Goal: Transaction & Acquisition: Subscribe to service/newsletter

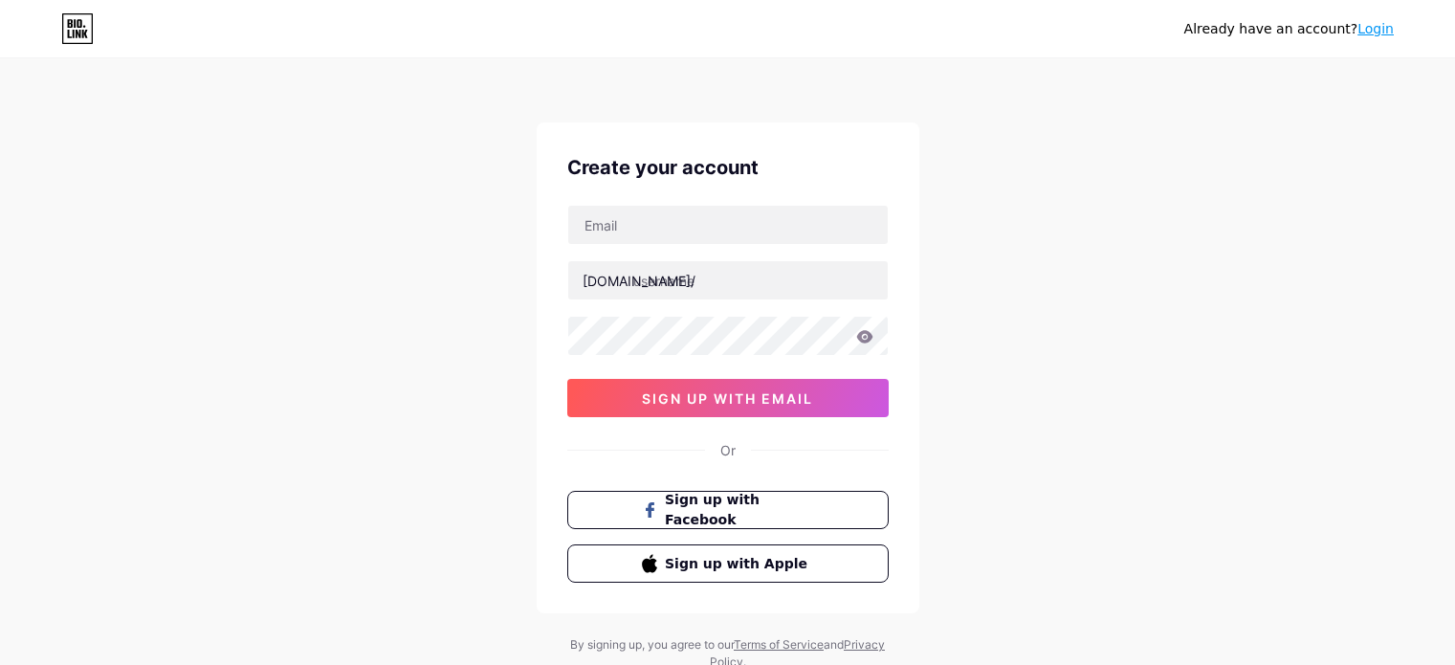
click at [735, 209] on input "text" at bounding box center [727, 225] width 319 height 38
click at [693, 282] on input "text" at bounding box center [727, 280] width 319 height 38
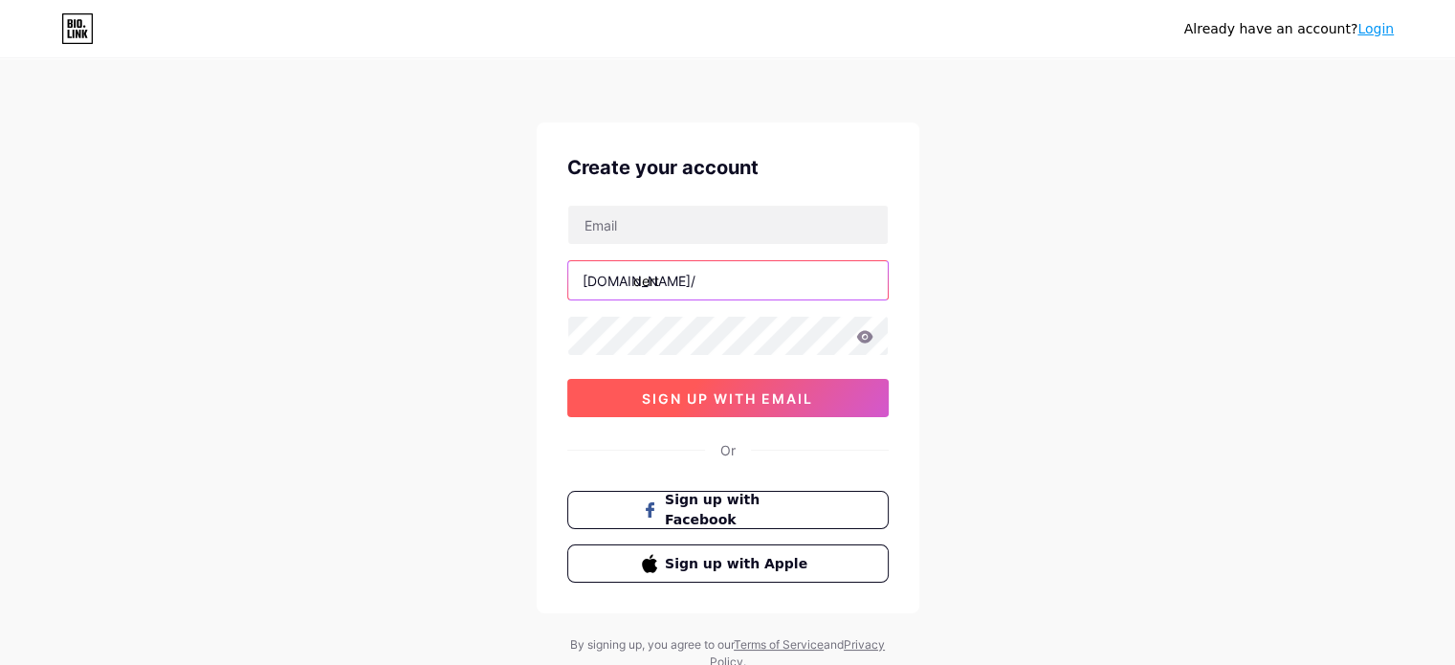
type input "dert"
click at [708, 400] on span "sign up with email" at bounding box center [727, 398] width 171 height 16
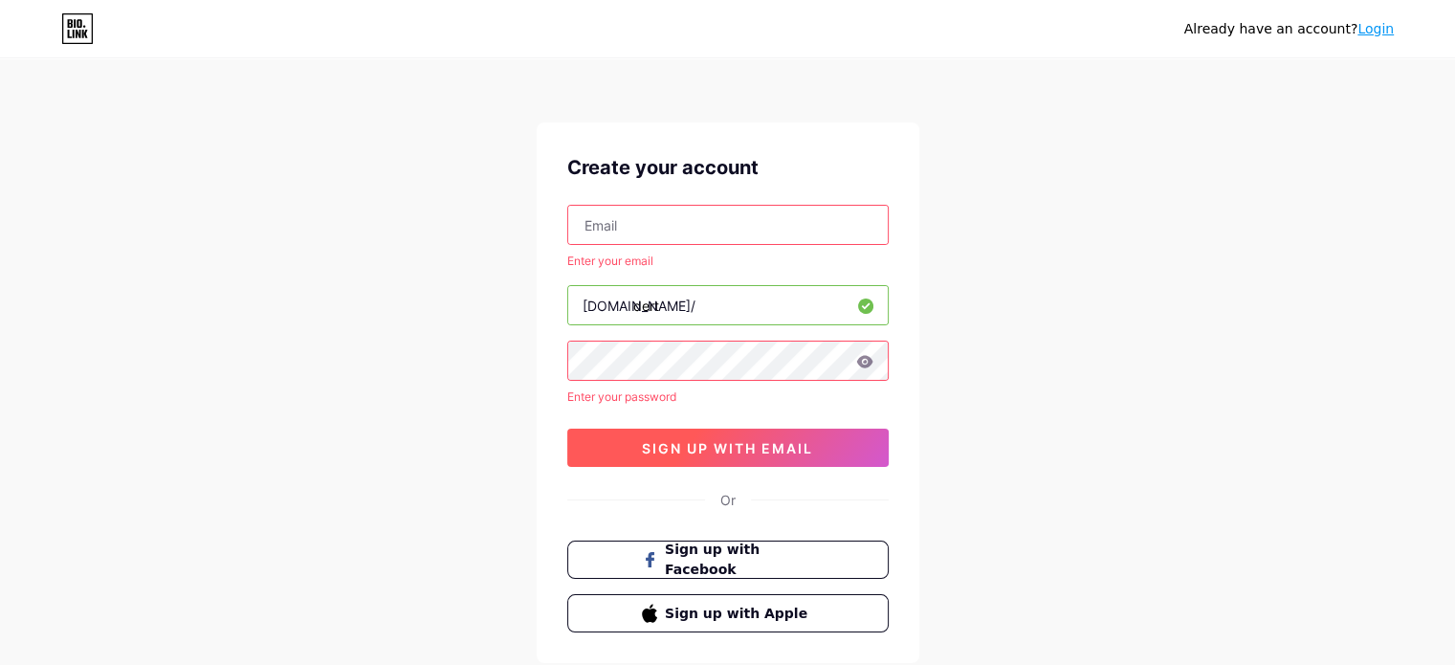
click at [816, 447] on button "sign up with email" at bounding box center [727, 448] width 321 height 38
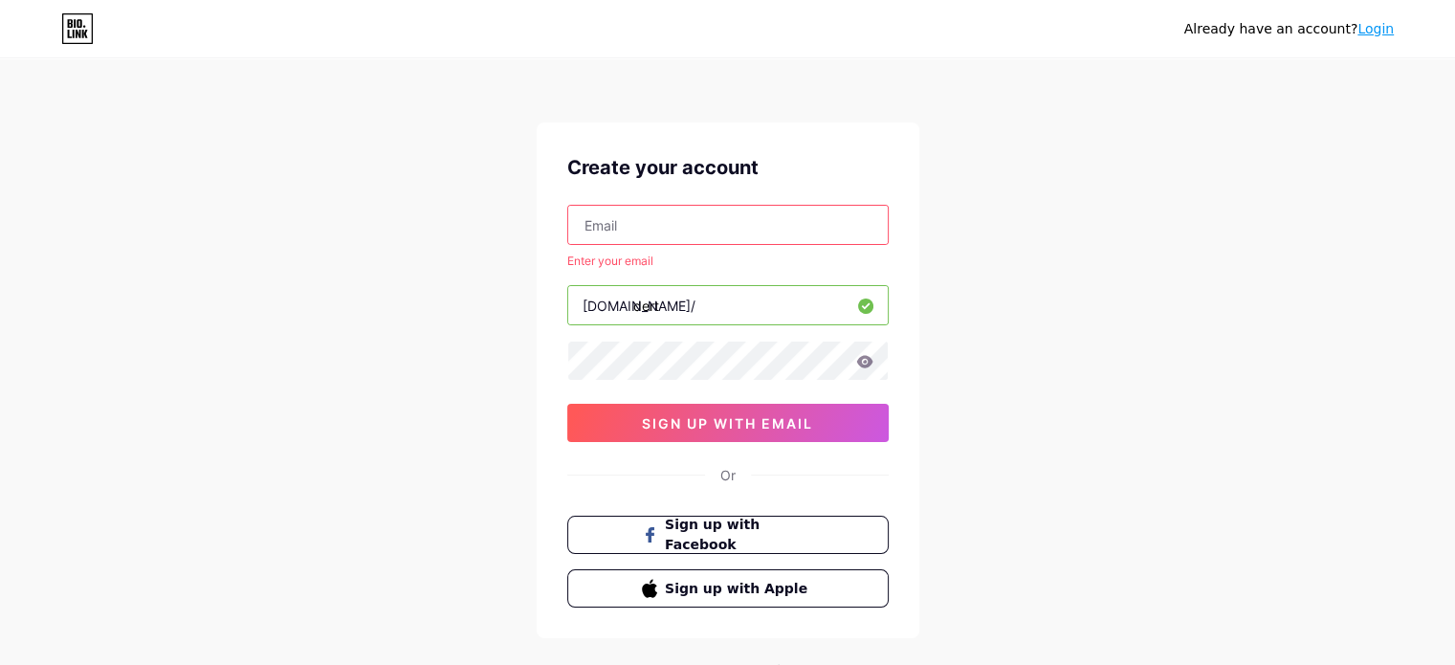
click at [648, 232] on input "text" at bounding box center [727, 225] width 319 height 38
type input "[EMAIL_ADDRESS][DOMAIN_NAME]"
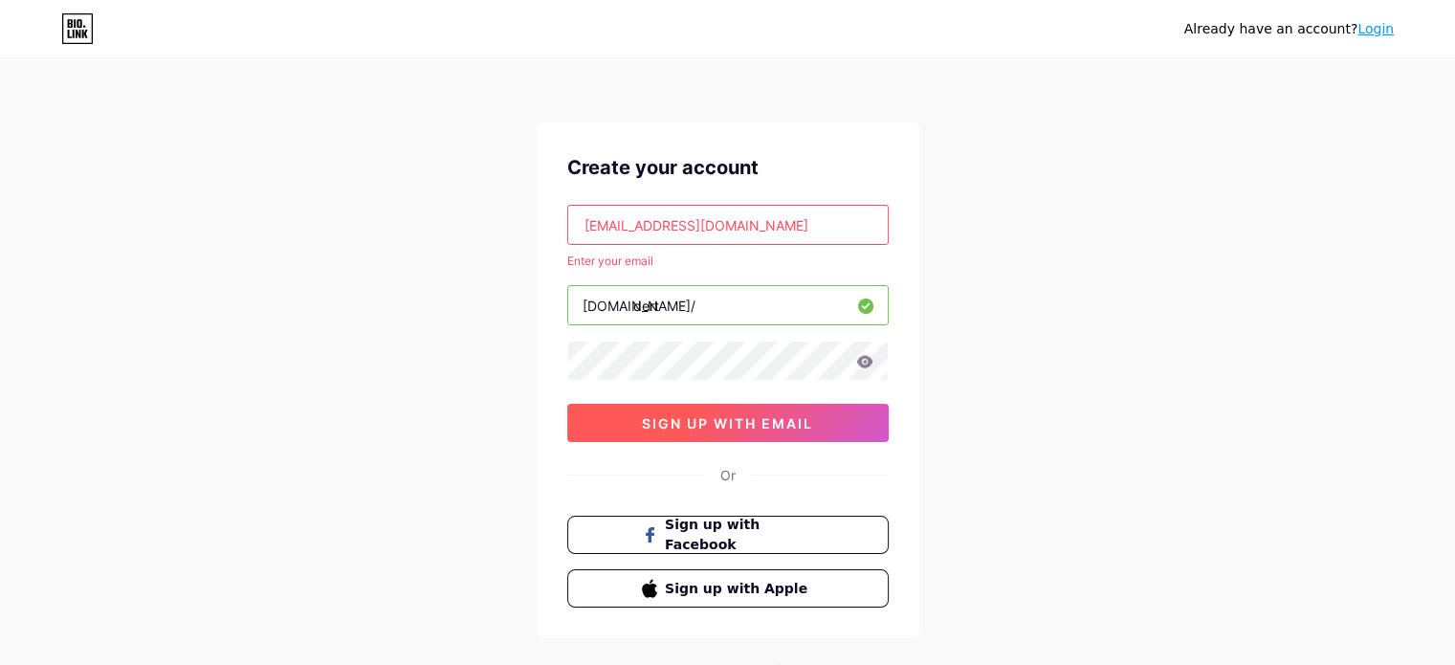
click at [700, 429] on span "sign up with email" at bounding box center [727, 423] width 171 height 16
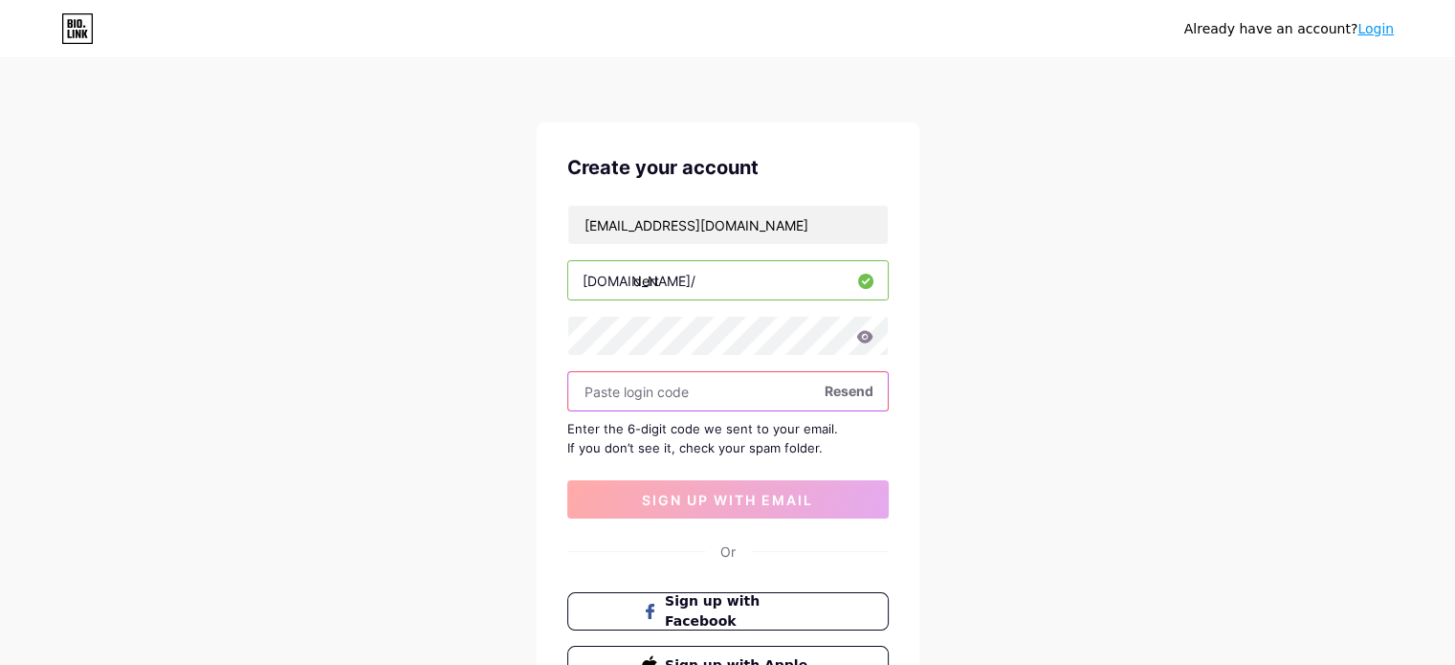
click at [612, 391] on input "text" at bounding box center [727, 391] width 319 height 38
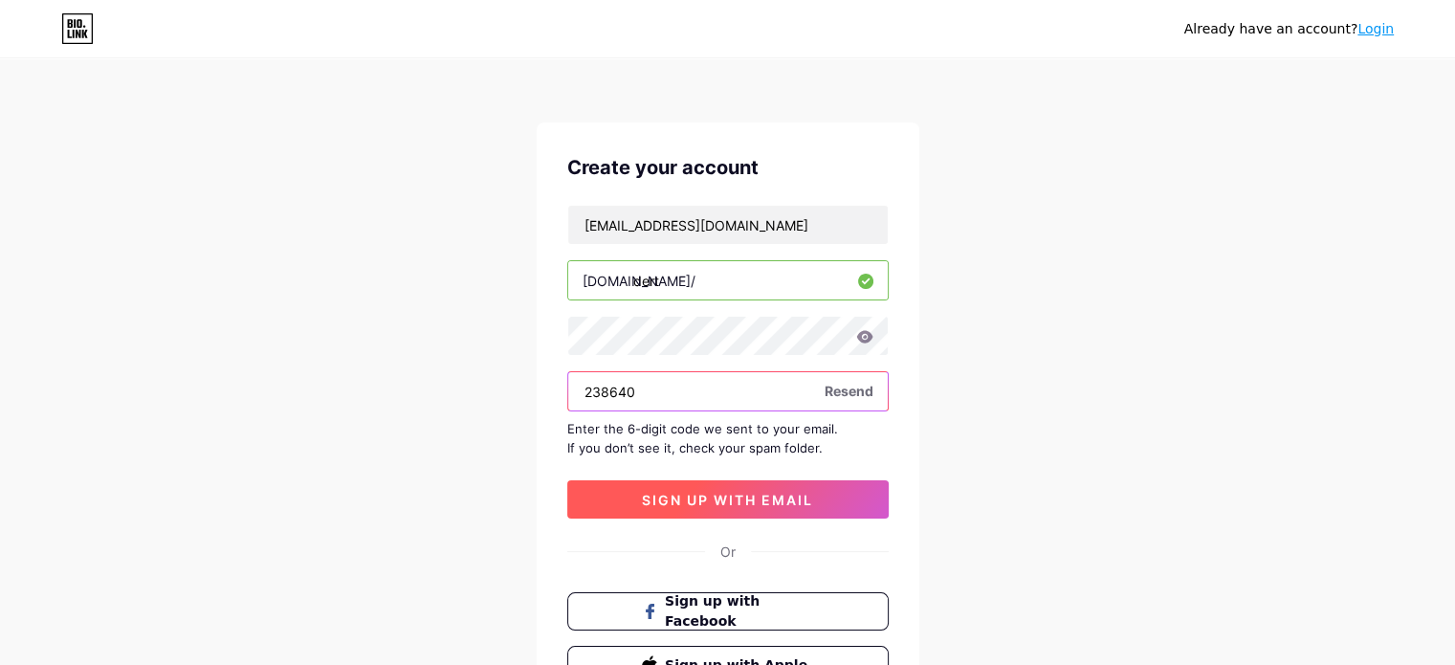
type input "238640"
click at [765, 513] on button "sign up with email" at bounding box center [727, 499] width 321 height 38
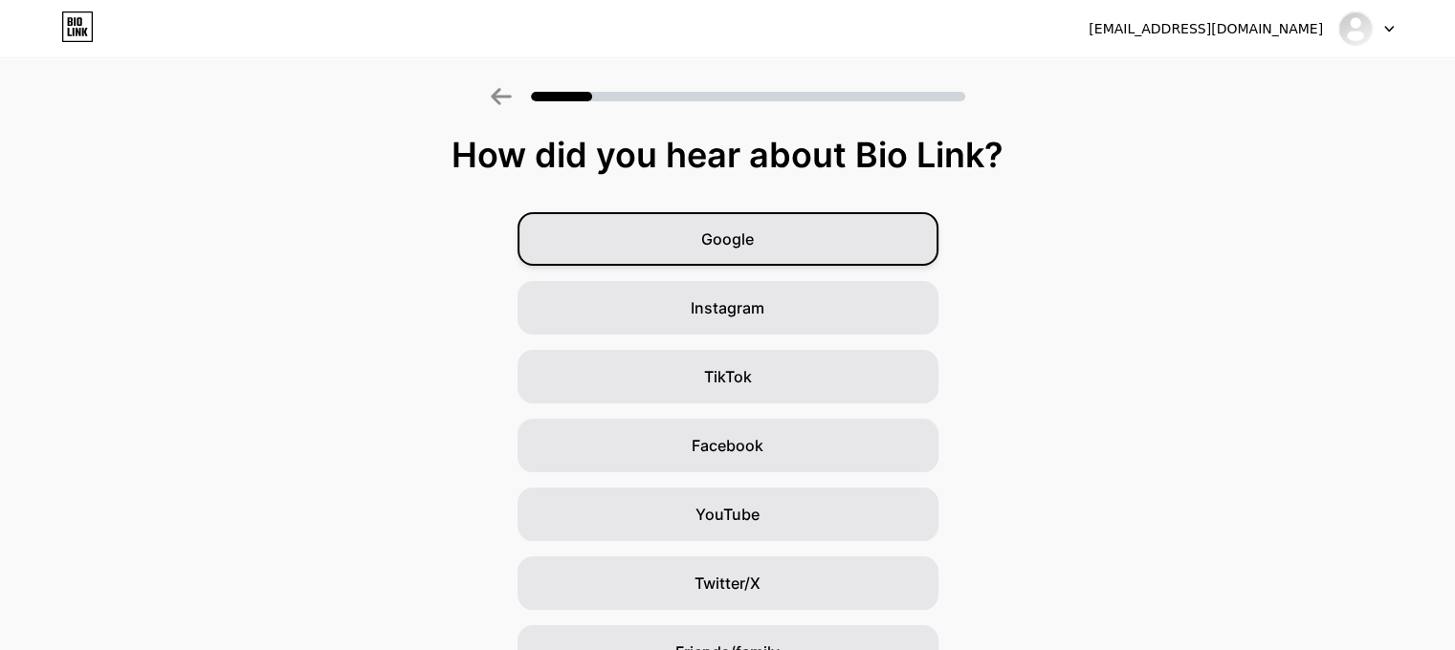
click at [823, 259] on div "Google" at bounding box center [728, 239] width 421 height 54
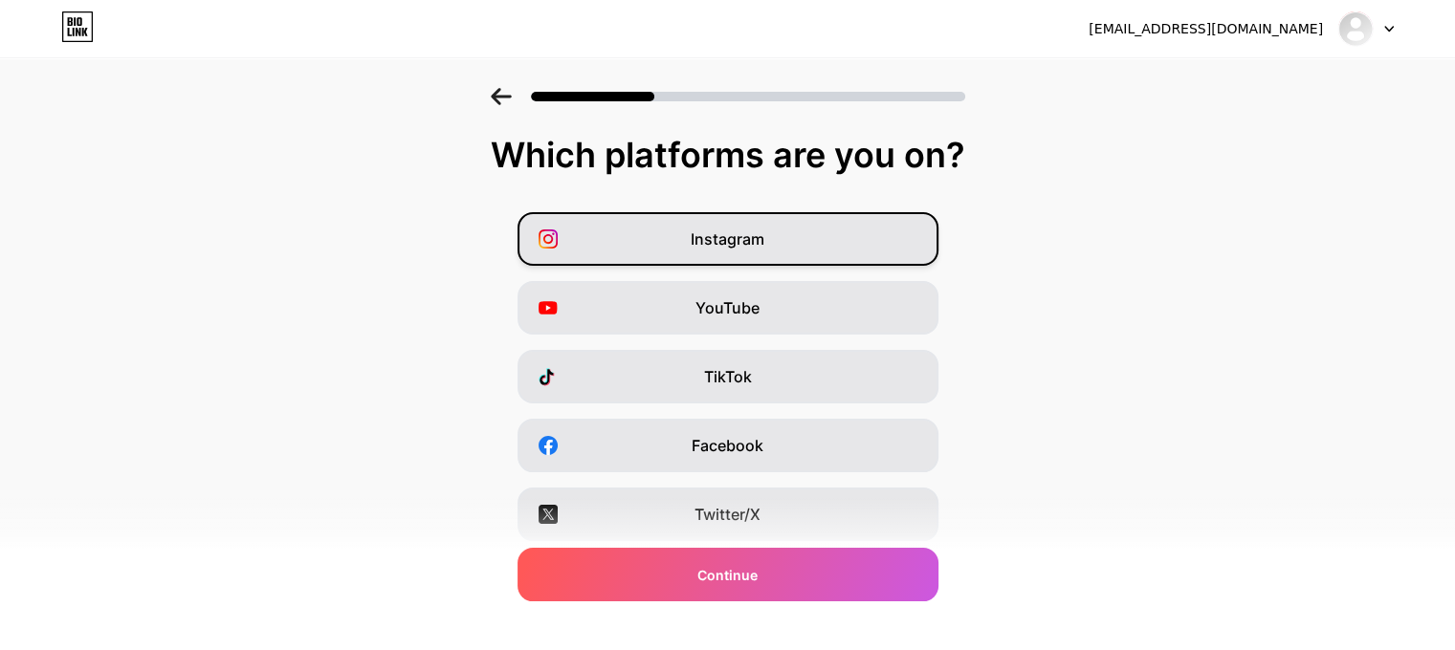
click at [820, 232] on div "Instagram" at bounding box center [728, 239] width 421 height 54
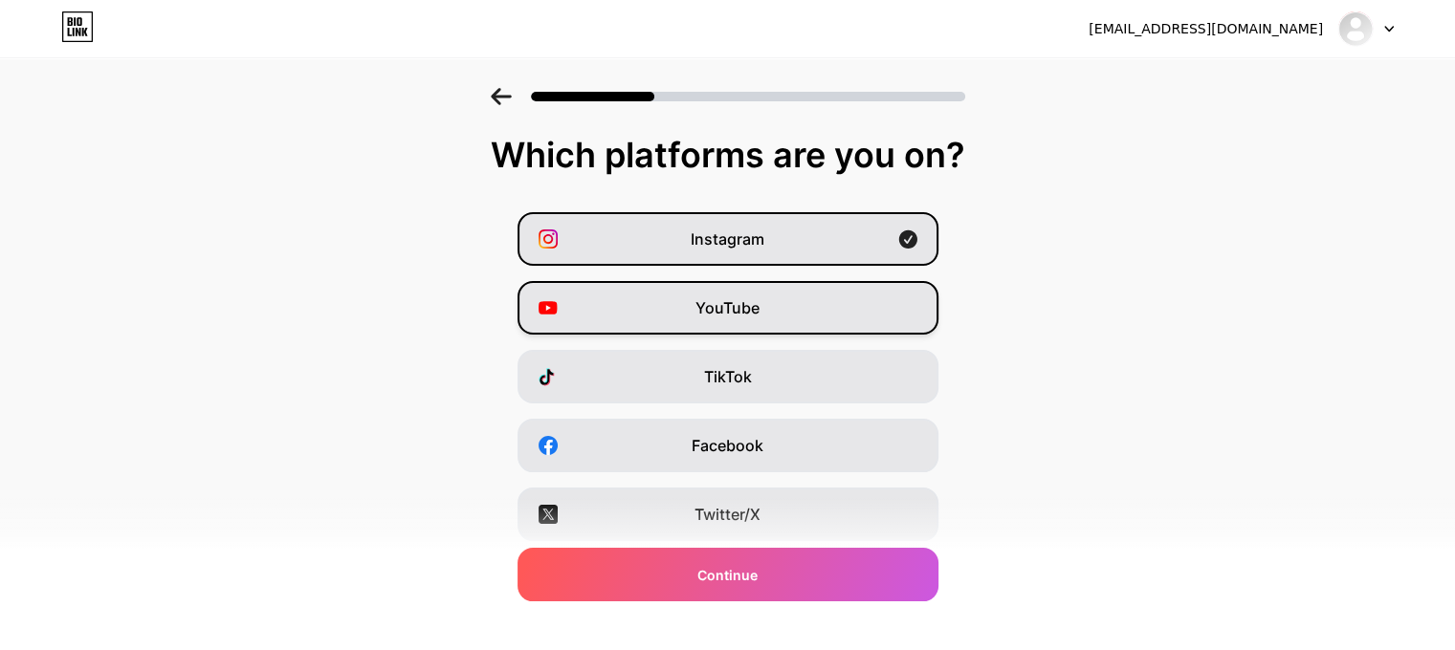
click at [818, 296] on div "YouTube" at bounding box center [728, 308] width 421 height 54
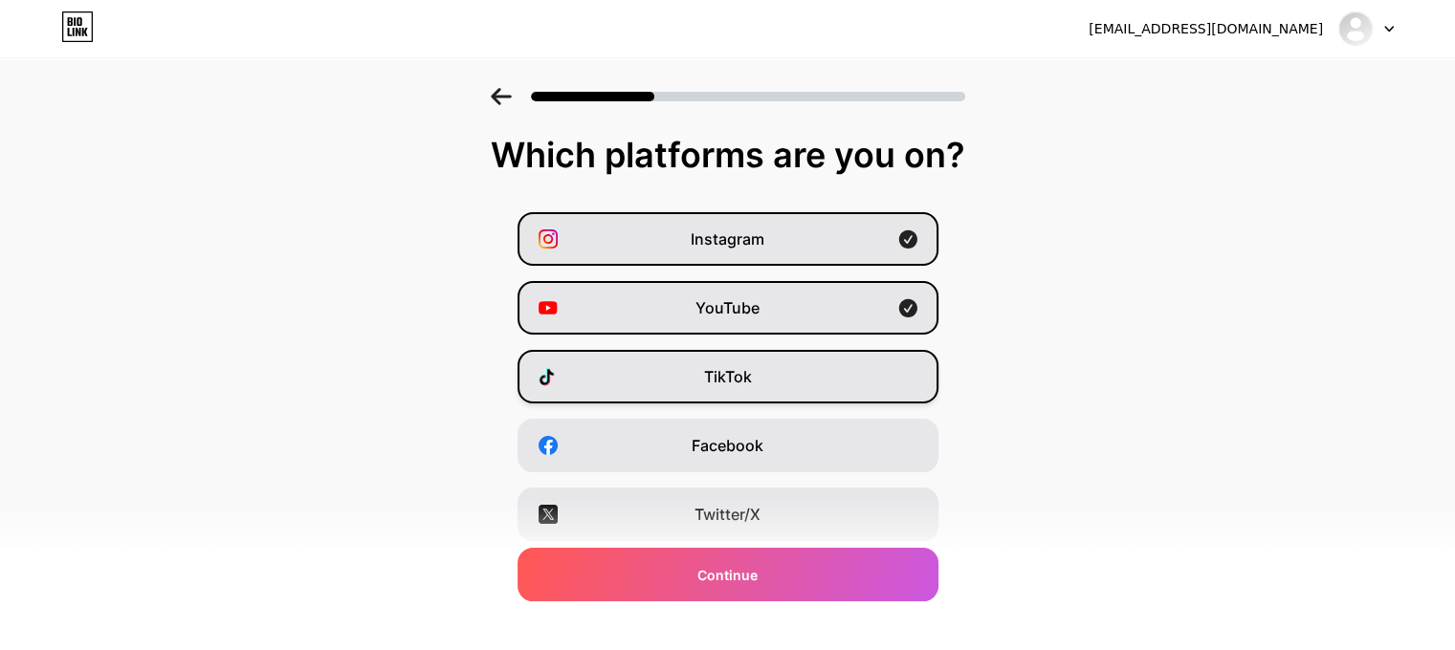
click at [824, 378] on div "TikTok" at bounding box center [728, 377] width 421 height 54
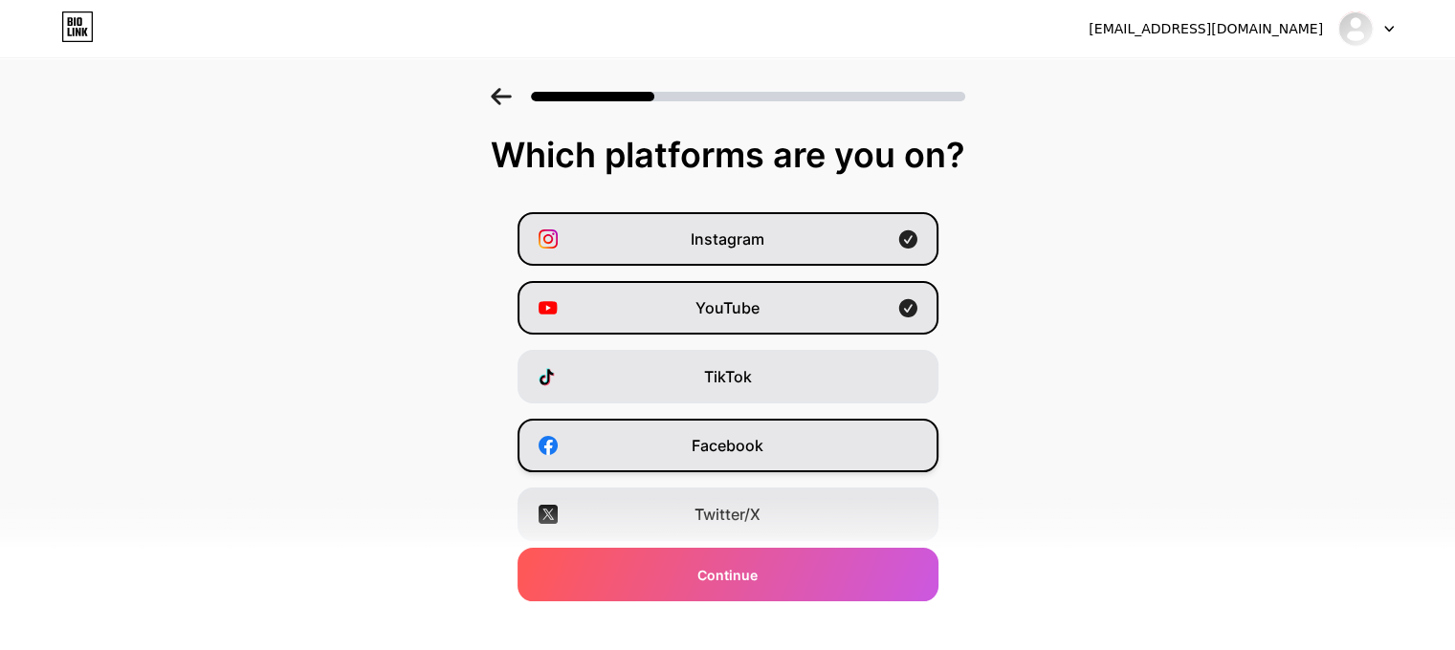
click at [834, 450] on div "Facebook" at bounding box center [728, 446] width 421 height 54
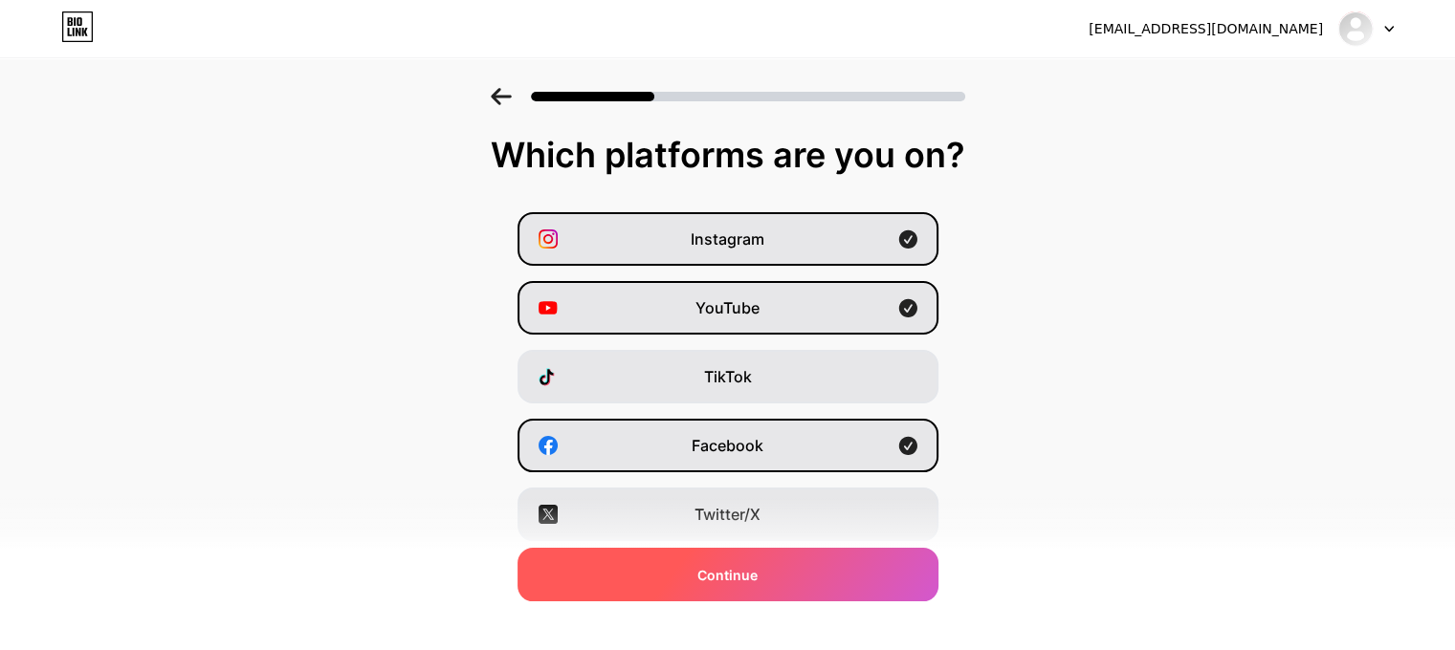
click at [842, 562] on div "Continue" at bounding box center [728, 575] width 421 height 54
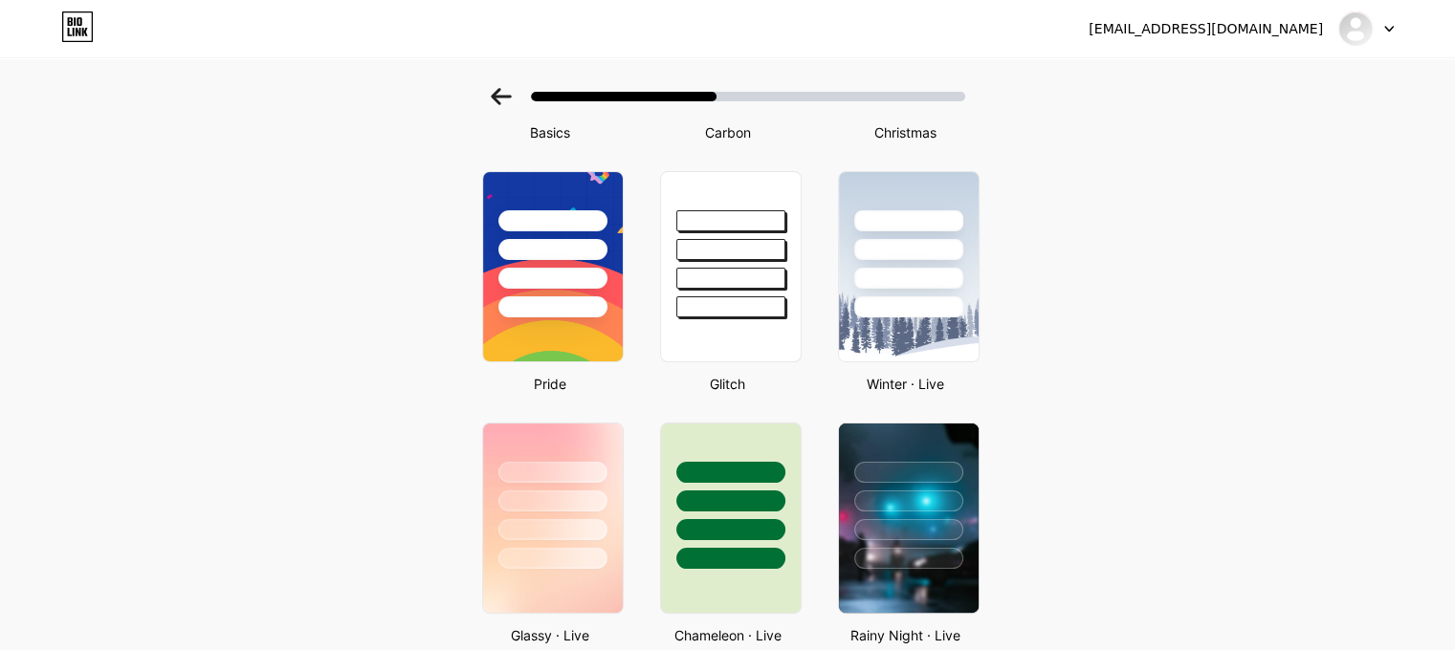
scroll to position [344, 0]
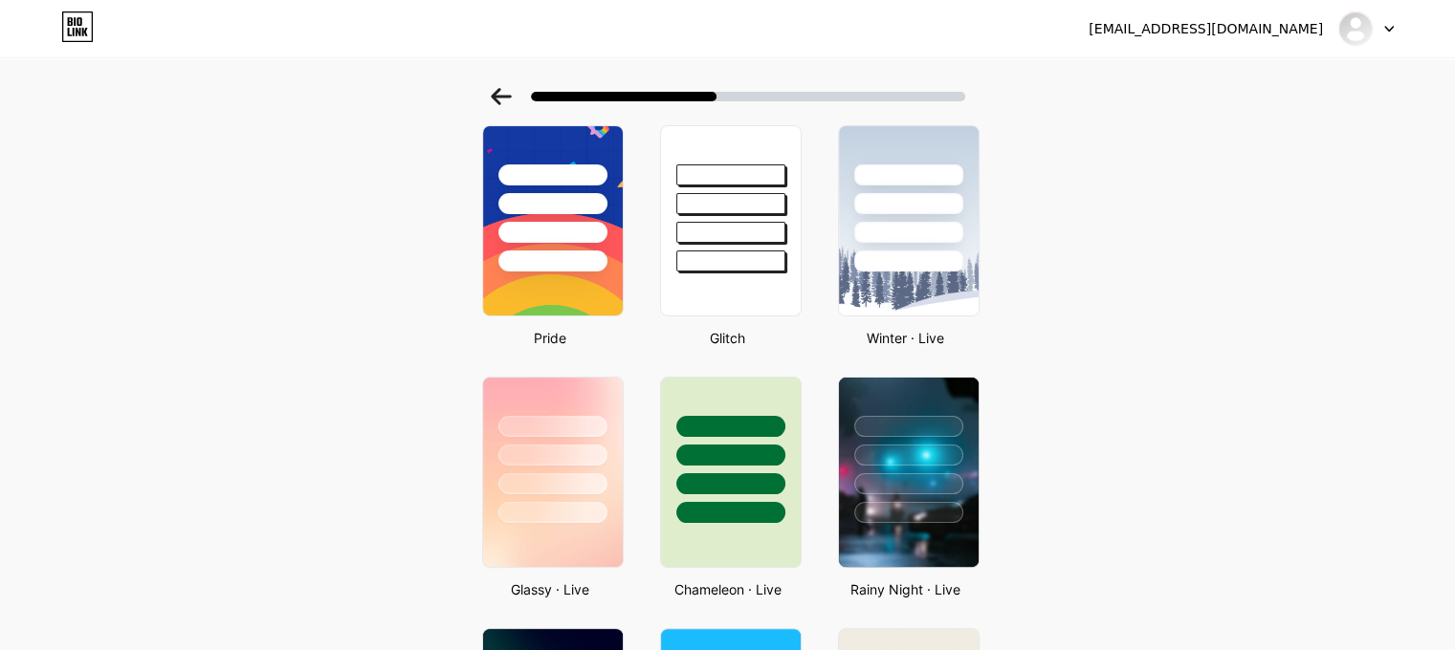
click at [765, 454] on div at bounding box center [730, 455] width 112 height 22
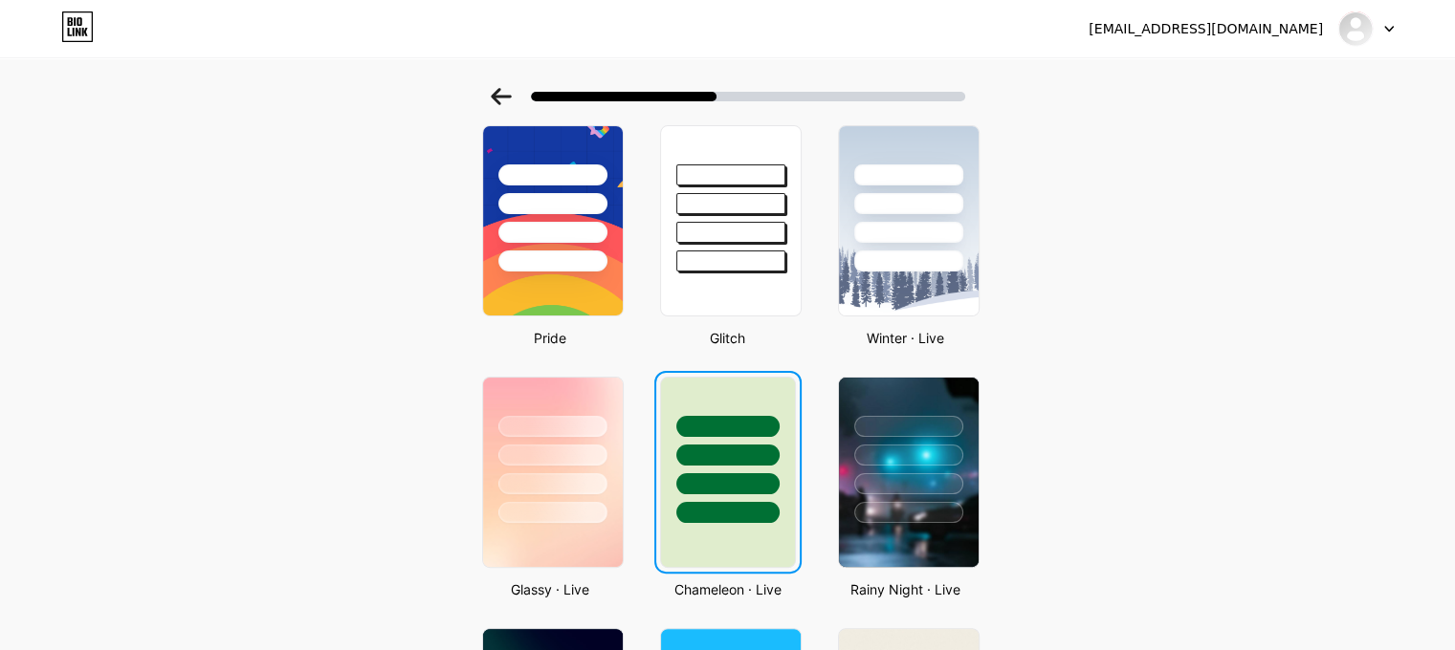
scroll to position [0, 0]
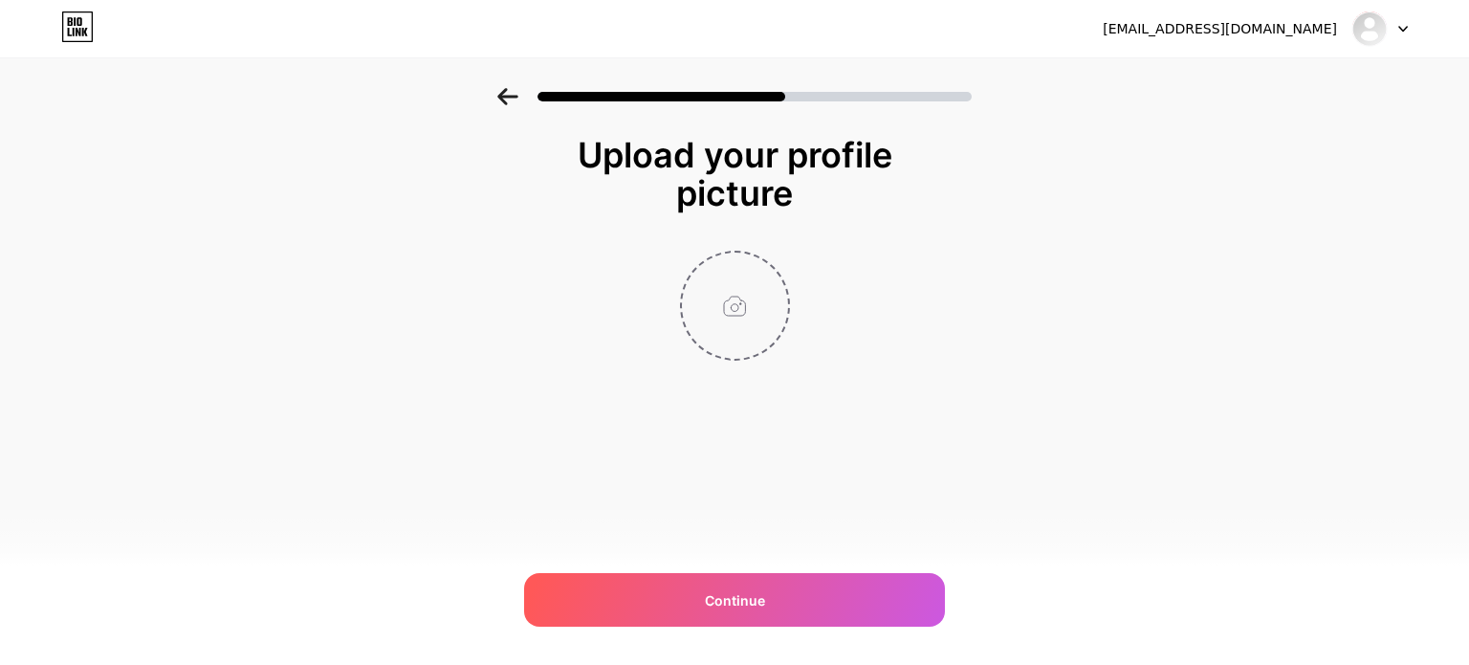
click at [735, 343] on input "file" at bounding box center [735, 306] width 106 height 106
type input "C:\fakepath\LOGO.jpg"
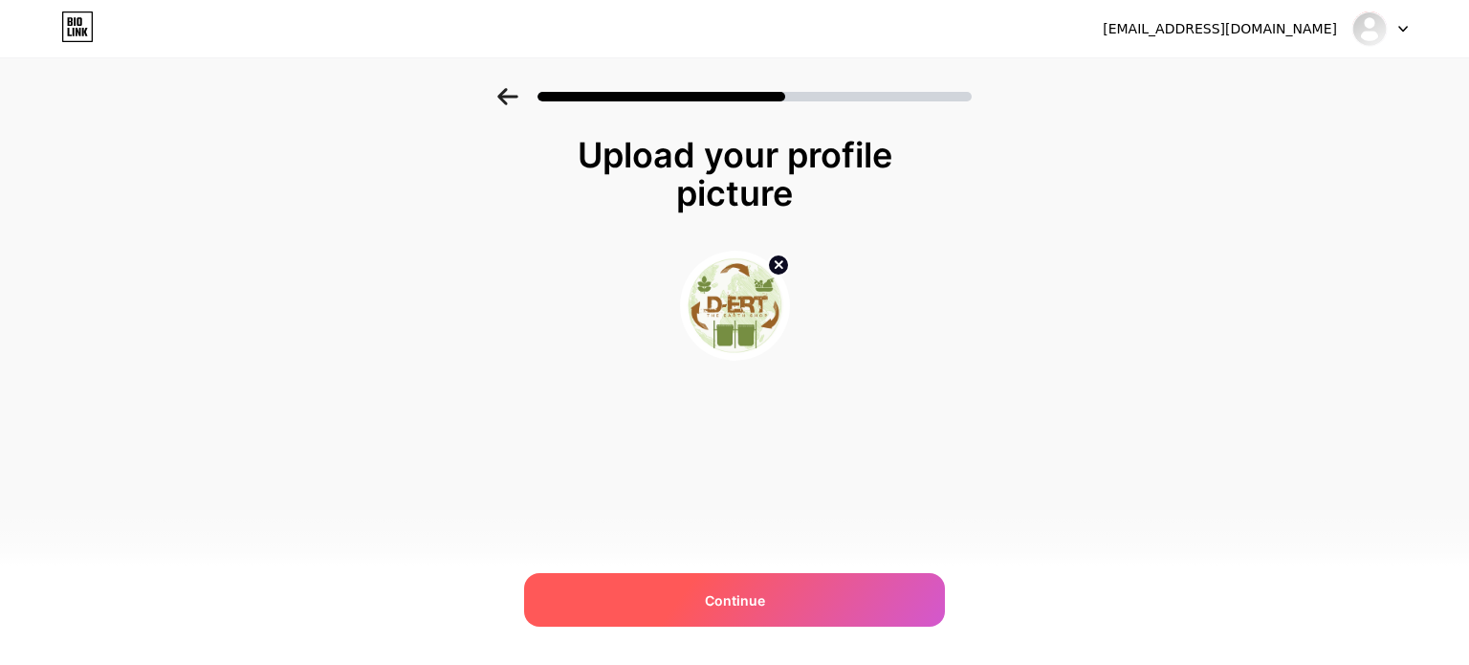
click at [744, 590] on span "Continue" at bounding box center [735, 600] width 60 height 20
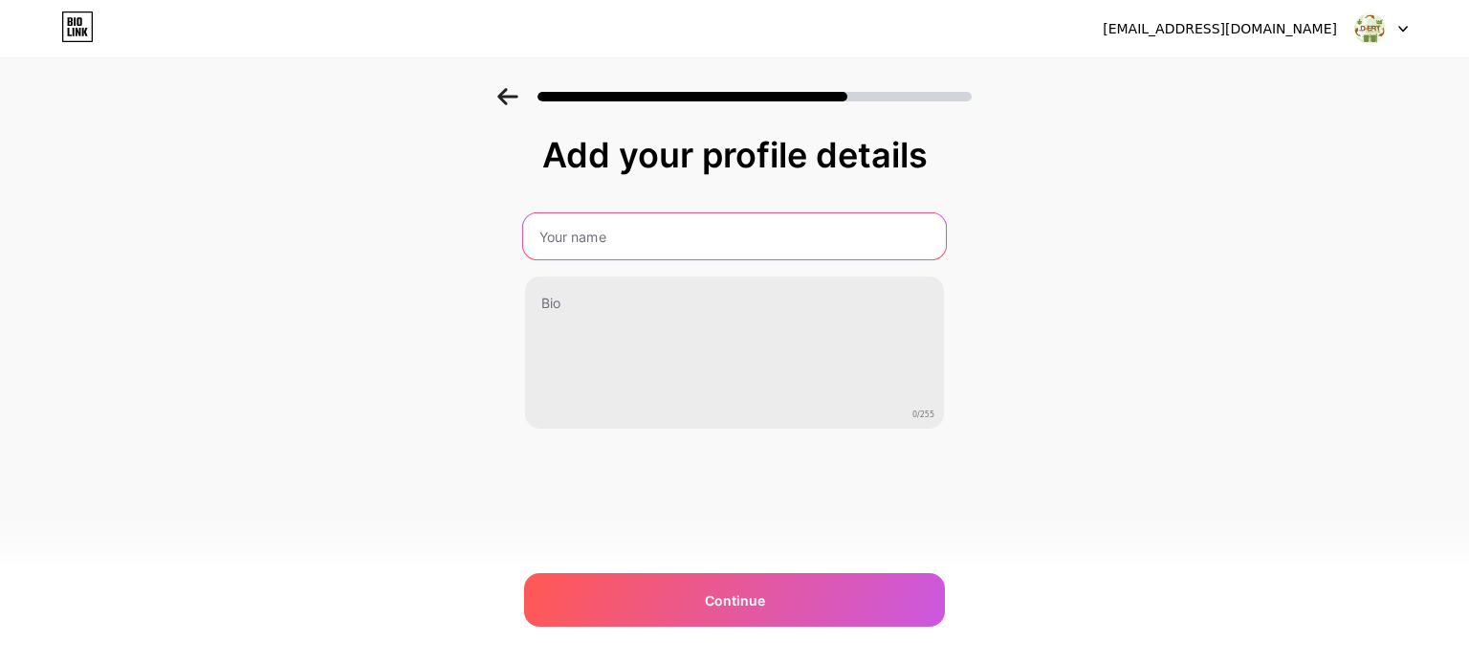
click at [674, 235] on input "text" at bounding box center [734, 236] width 423 height 46
click at [588, 231] on input "D-ERT THE EARTH SHOP" at bounding box center [734, 236] width 423 height 46
click at [735, 245] on input "D-ERT (THE EARTH SHOP" at bounding box center [734, 236] width 423 height 46
type input "D-ERT (THE EARTH SHOP)"
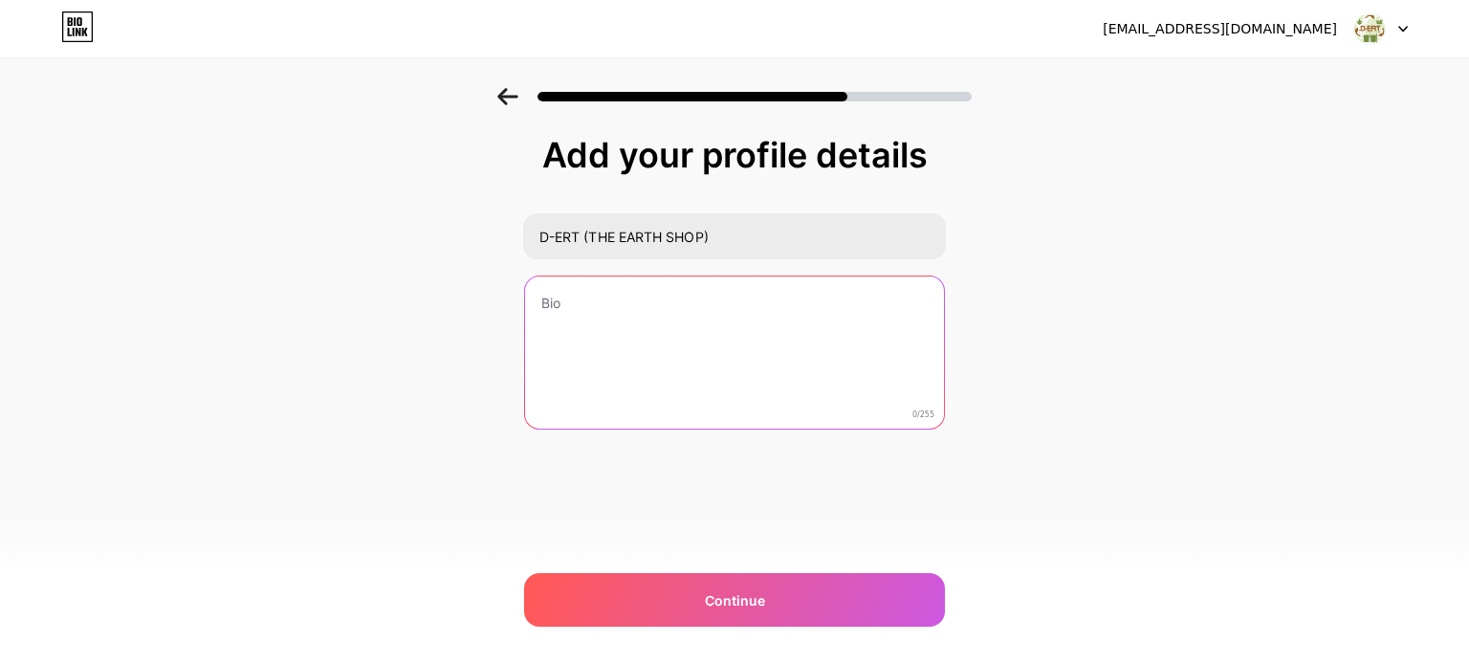
click at [651, 299] on textarea at bounding box center [734, 353] width 419 height 154
paste textarea "Turning Waste into Worth ♻️ Innovative composting solutions designed to make wa…"
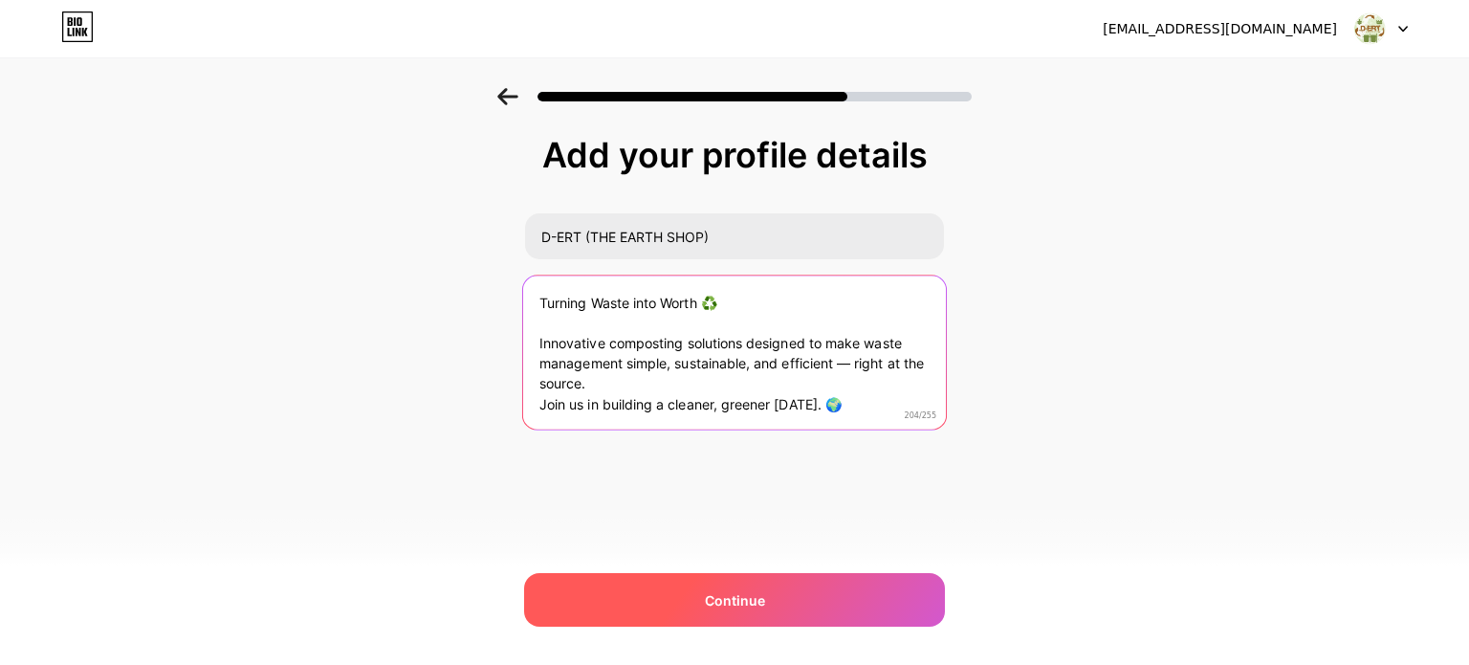
type textarea "Turning Waste into Worth ♻️ Innovative composting solutions designed to make wa…"
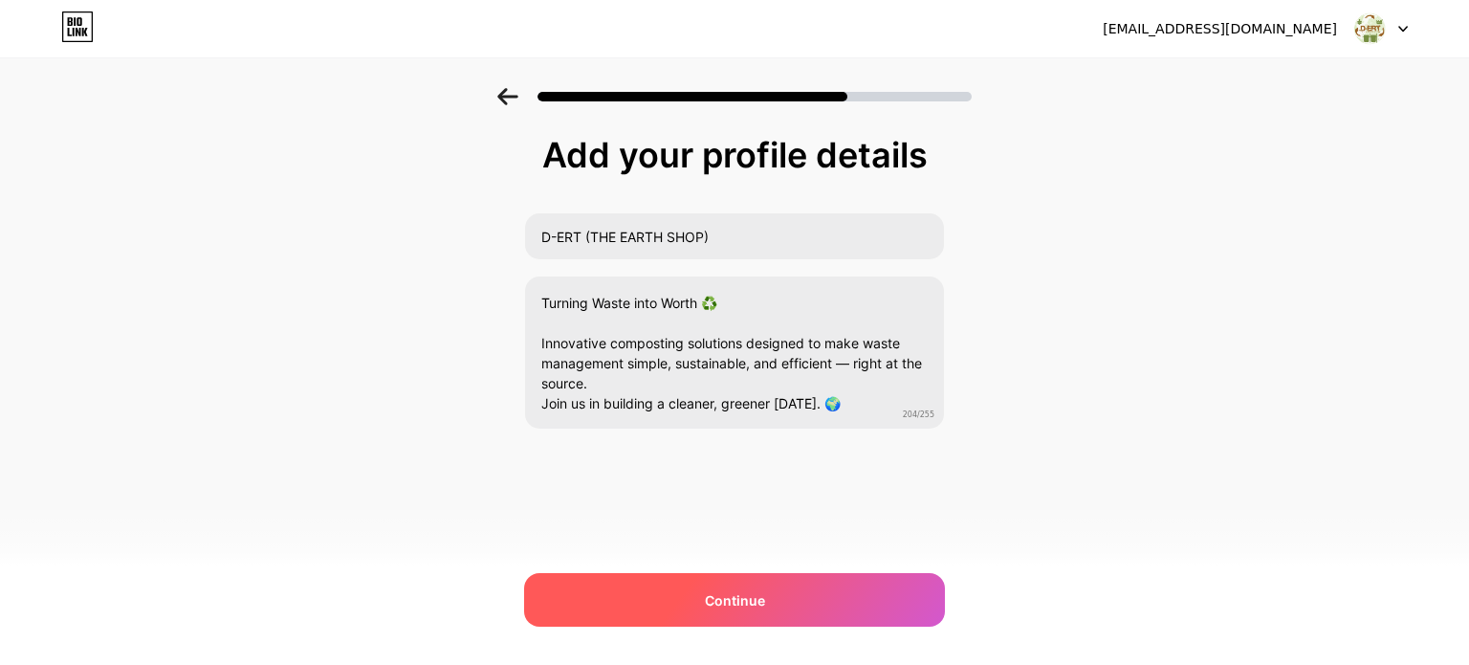
click at [742, 587] on div "Continue" at bounding box center [734, 600] width 421 height 54
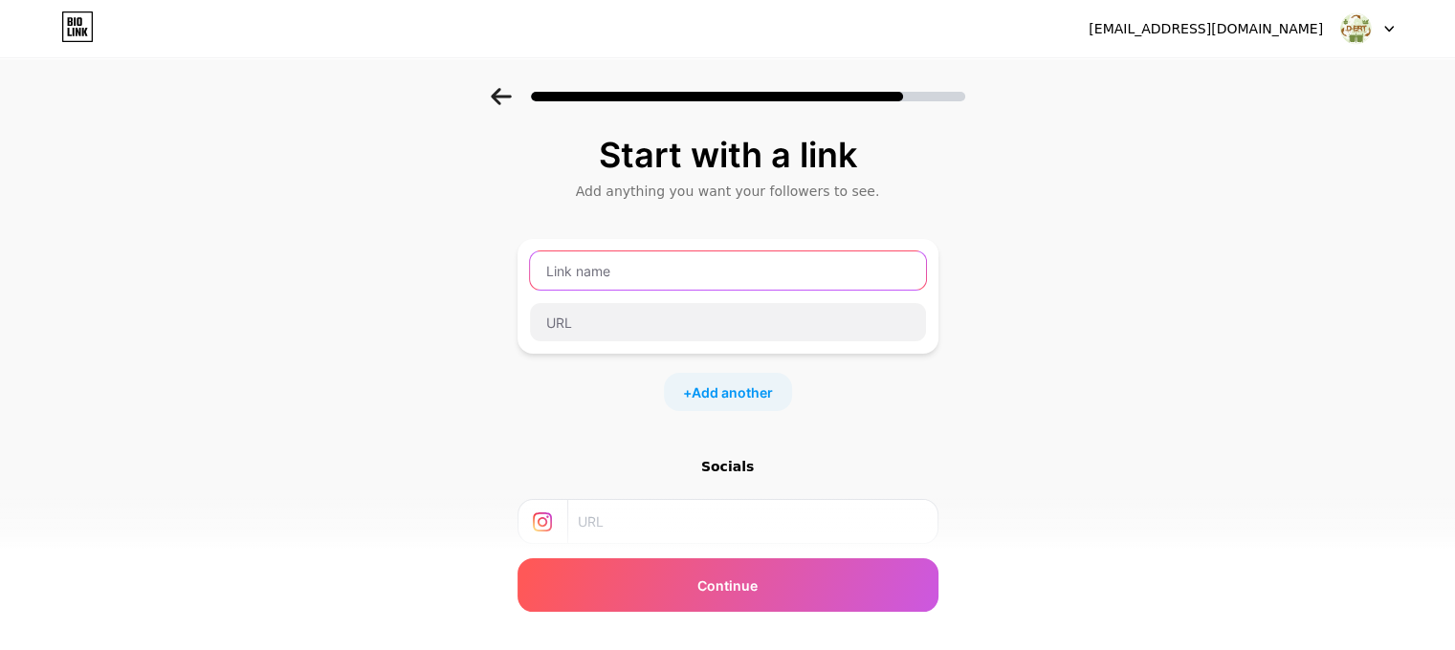
click at [608, 275] on input "text" at bounding box center [728, 271] width 396 height 38
paste input "Request a Demo"
type input "Request a Demo"
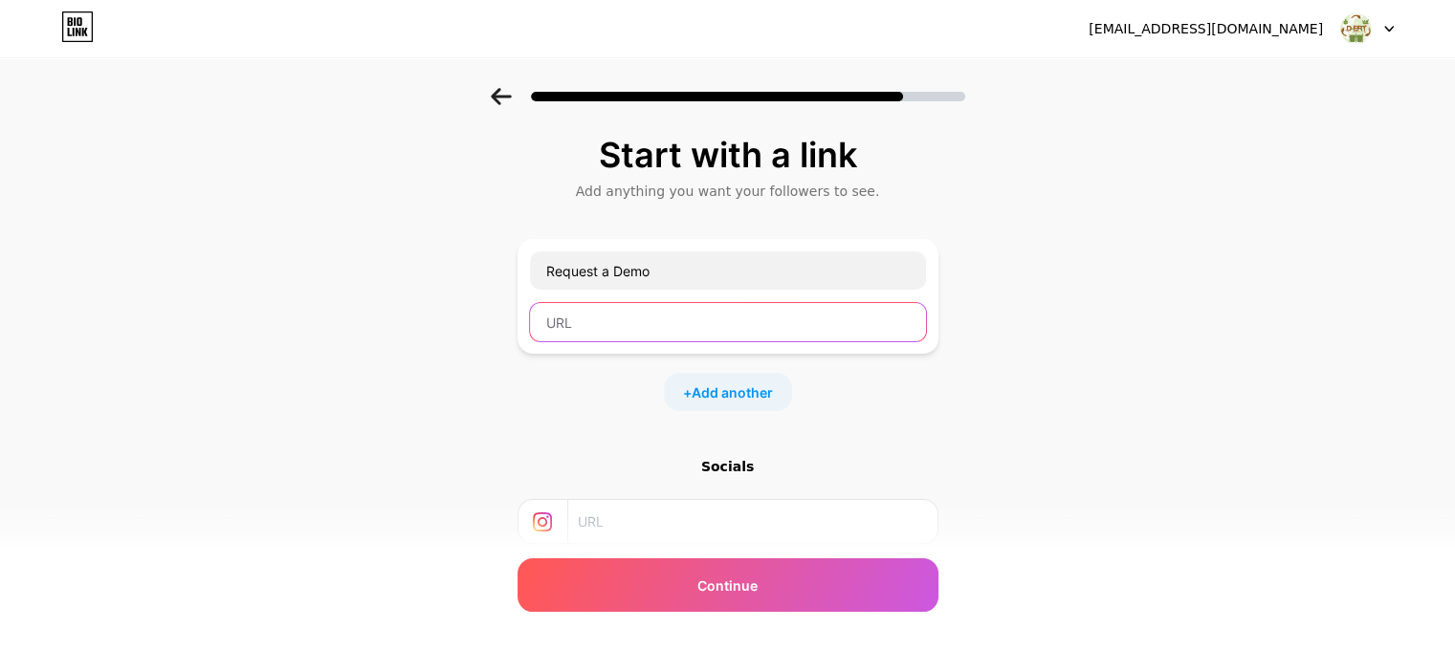
click at [616, 330] on input "text" at bounding box center [728, 322] width 396 height 38
paste input "https://forms.gle/bEX7nVom9WGxWuVt7"
type input "https://forms.gle/bEX7nVom9WGxWuVt7"
click at [770, 405] on div "+ Add another" at bounding box center [728, 392] width 128 height 38
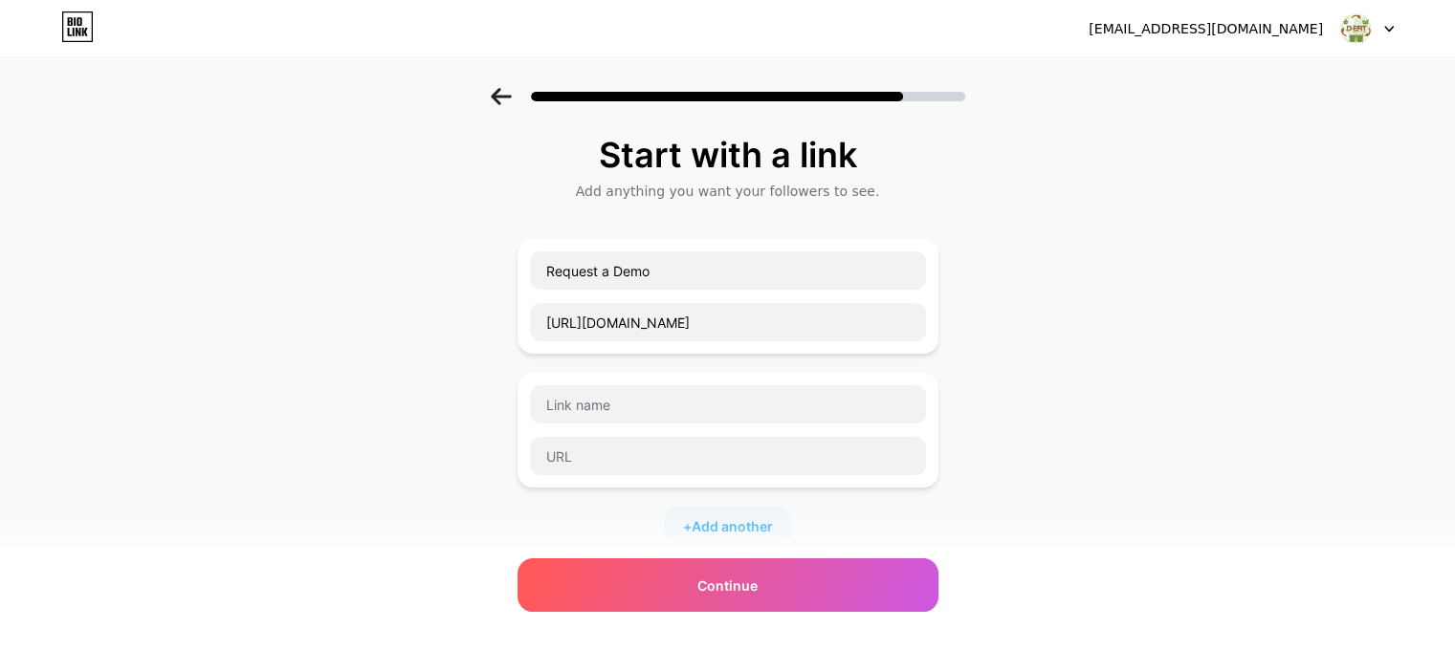
click at [1032, 493] on div "Start with a link Add anything you want your followers to see. Request a Demo h…" at bounding box center [727, 491] width 1455 height 806
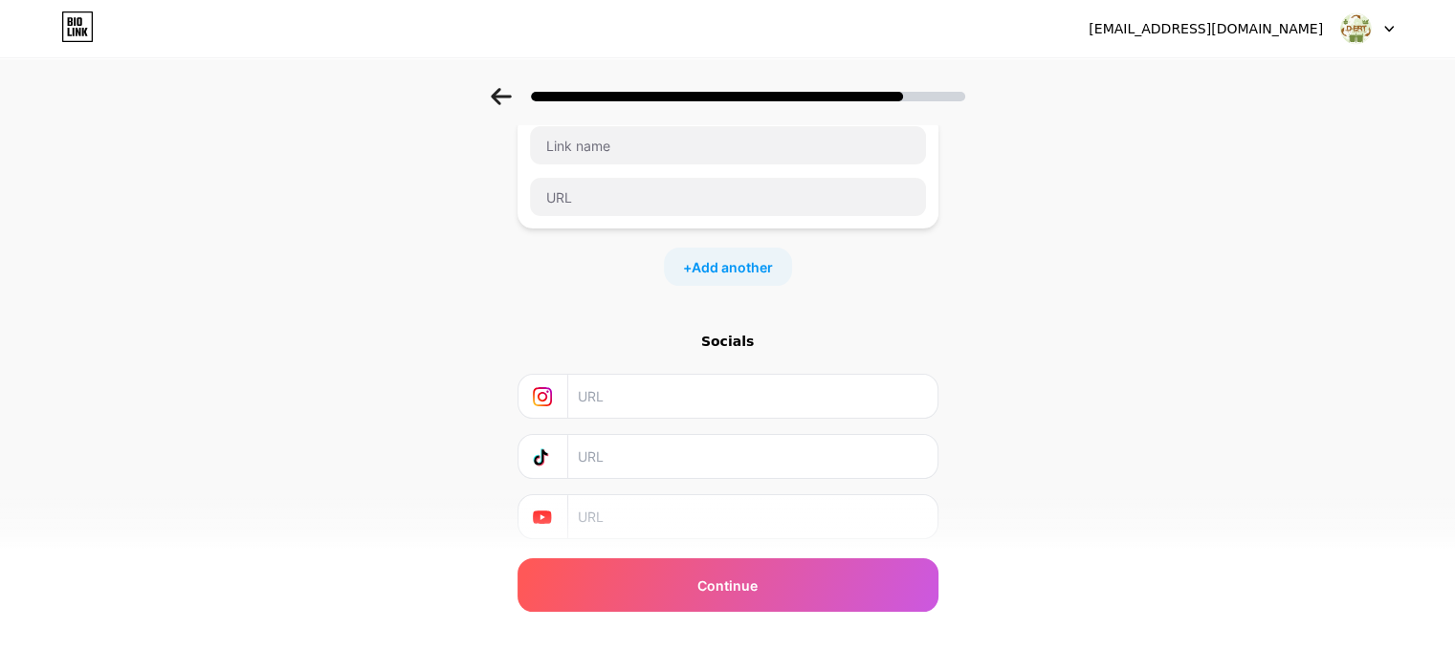
scroll to position [318, 0]
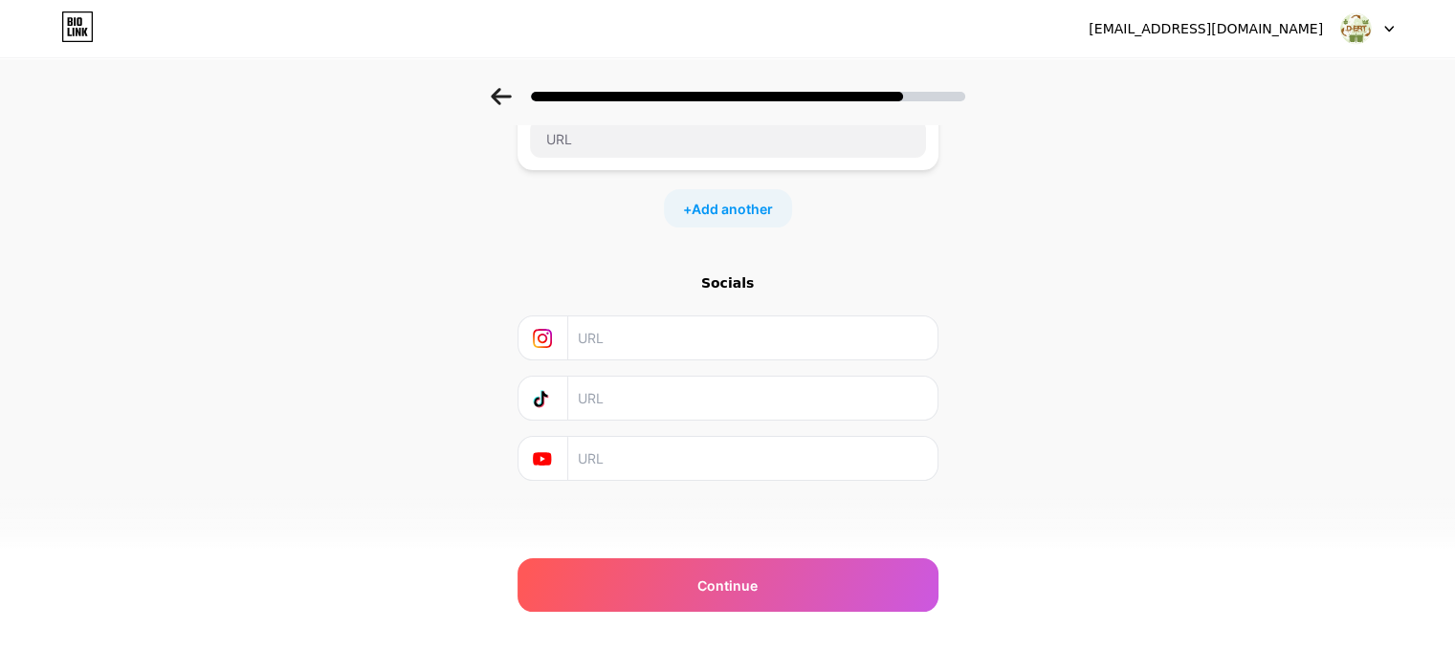
click at [694, 332] on input "text" at bounding box center [751, 338] width 347 height 43
paste input "https://www.instagram.com/dertshop/"
type input "https://www.instagram.com/dertshop/"
click at [606, 446] on input "text" at bounding box center [751, 458] width 347 height 43
paste input "https://www.youtube.com/@dertshop"
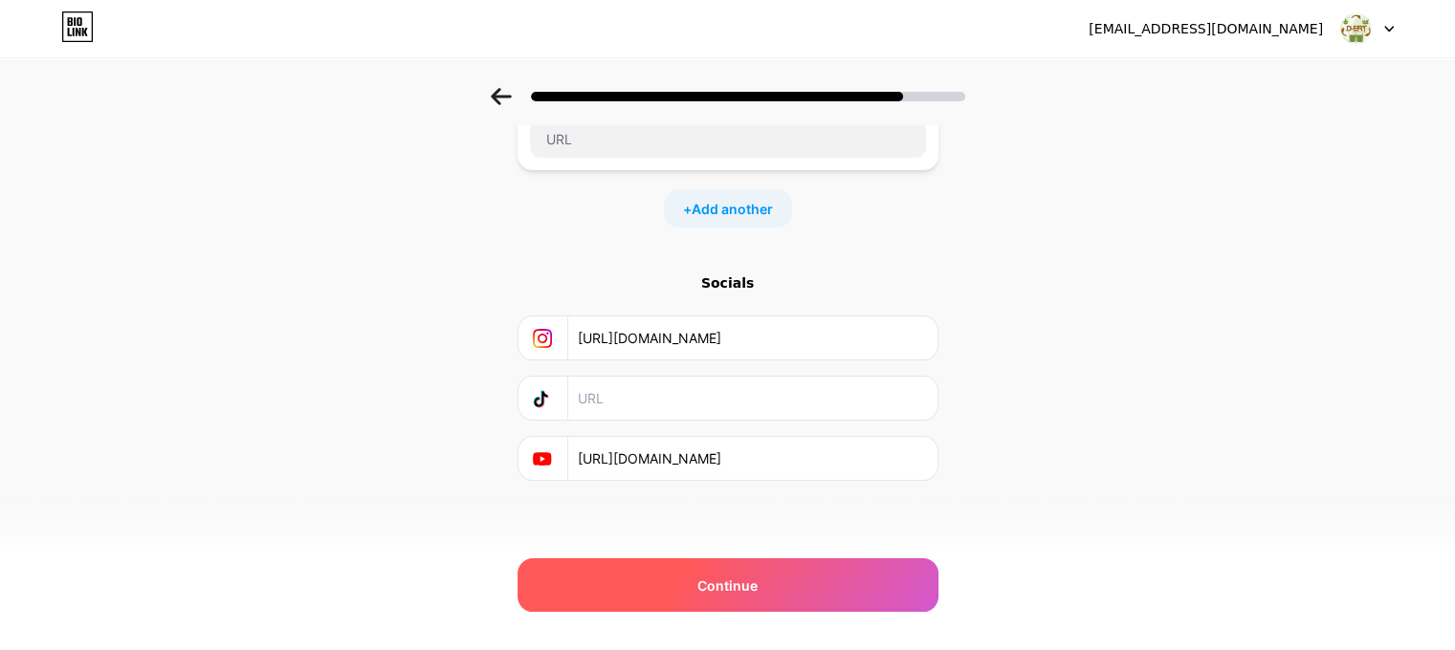
type input "https://www.youtube.com/@dertshop"
click at [746, 587] on span "Continue" at bounding box center [727, 586] width 60 height 20
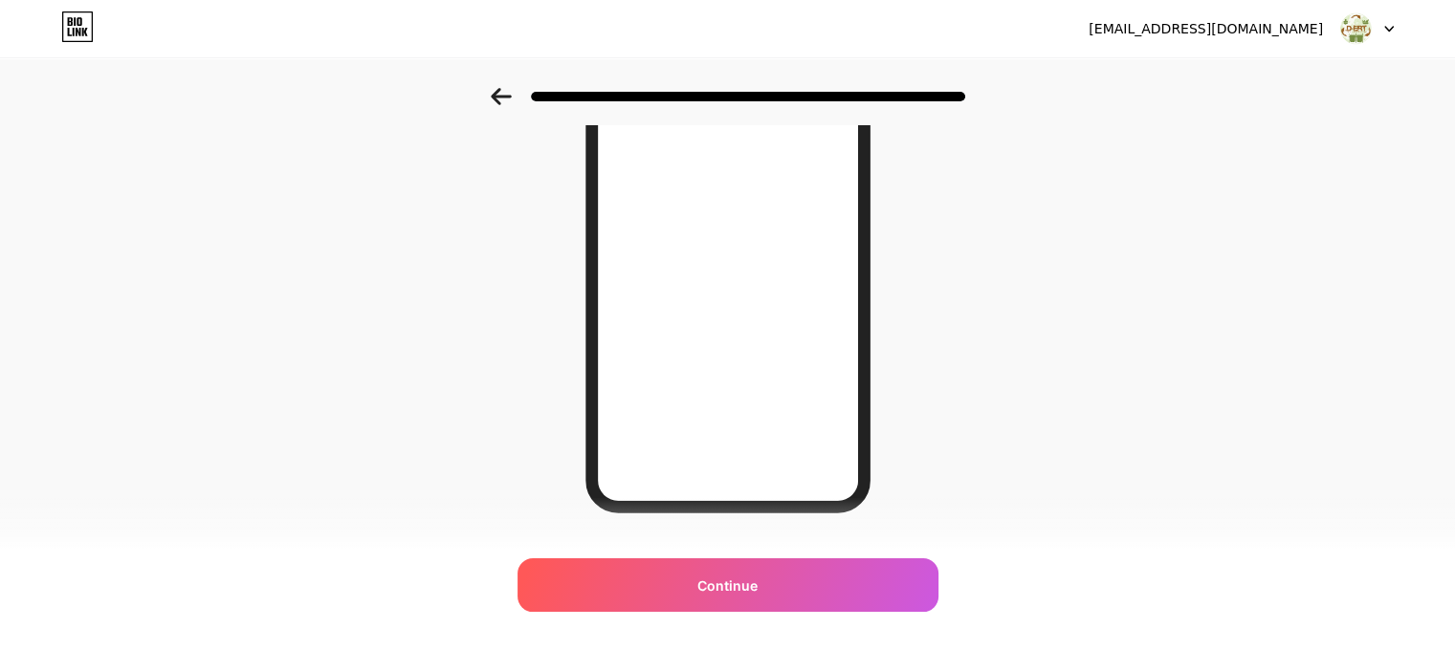
scroll to position [306, 0]
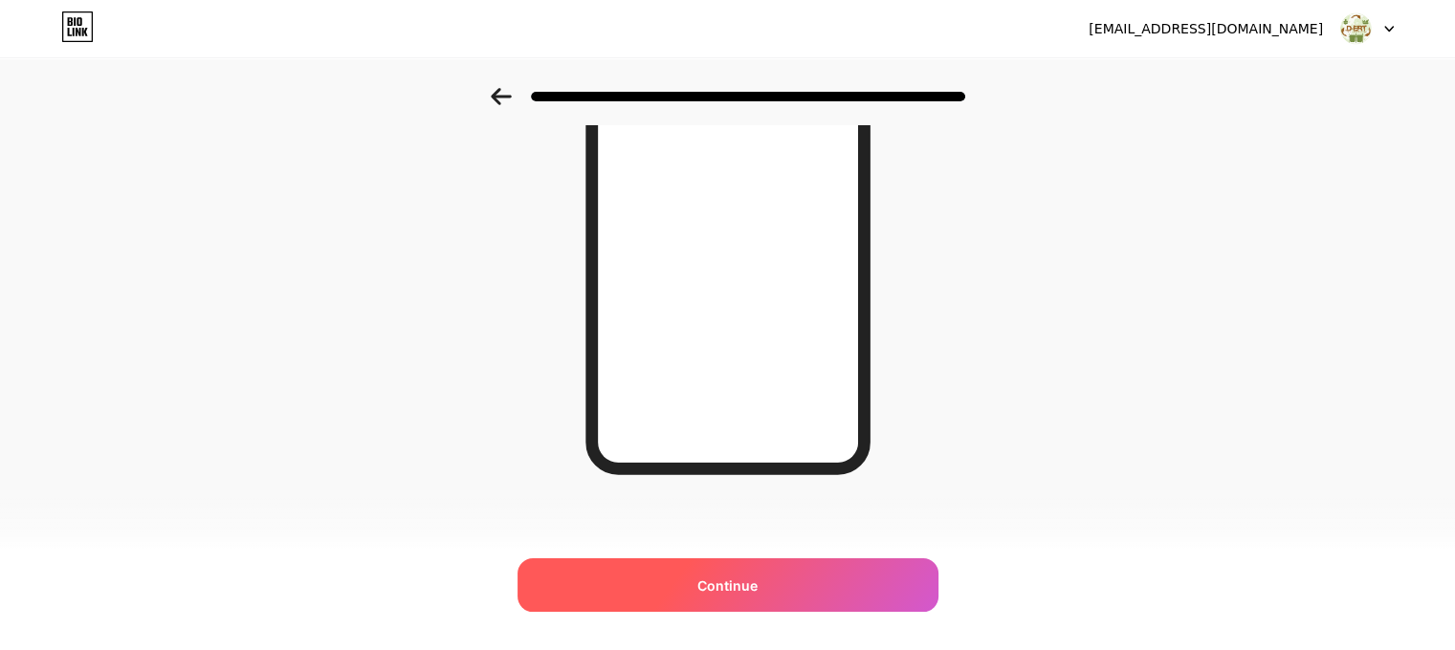
click at [759, 569] on div "Continue" at bounding box center [728, 586] width 421 height 54
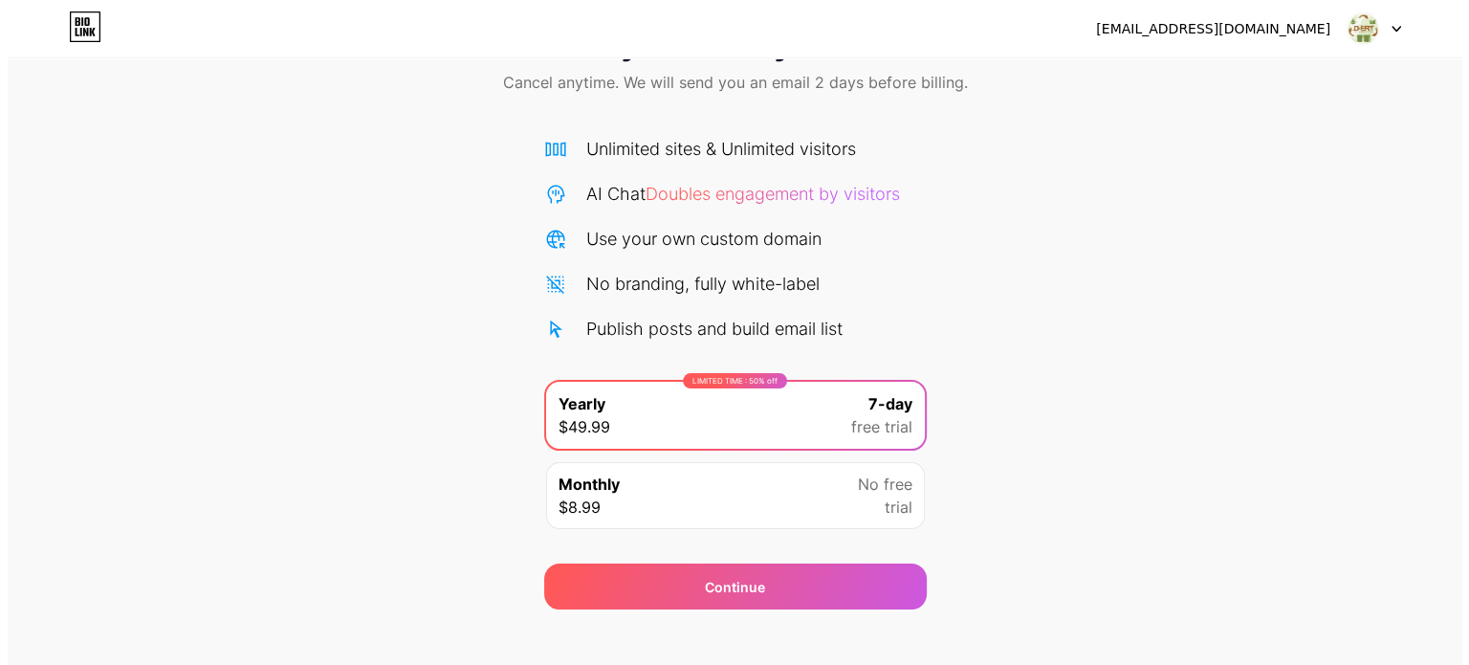
scroll to position [103, 0]
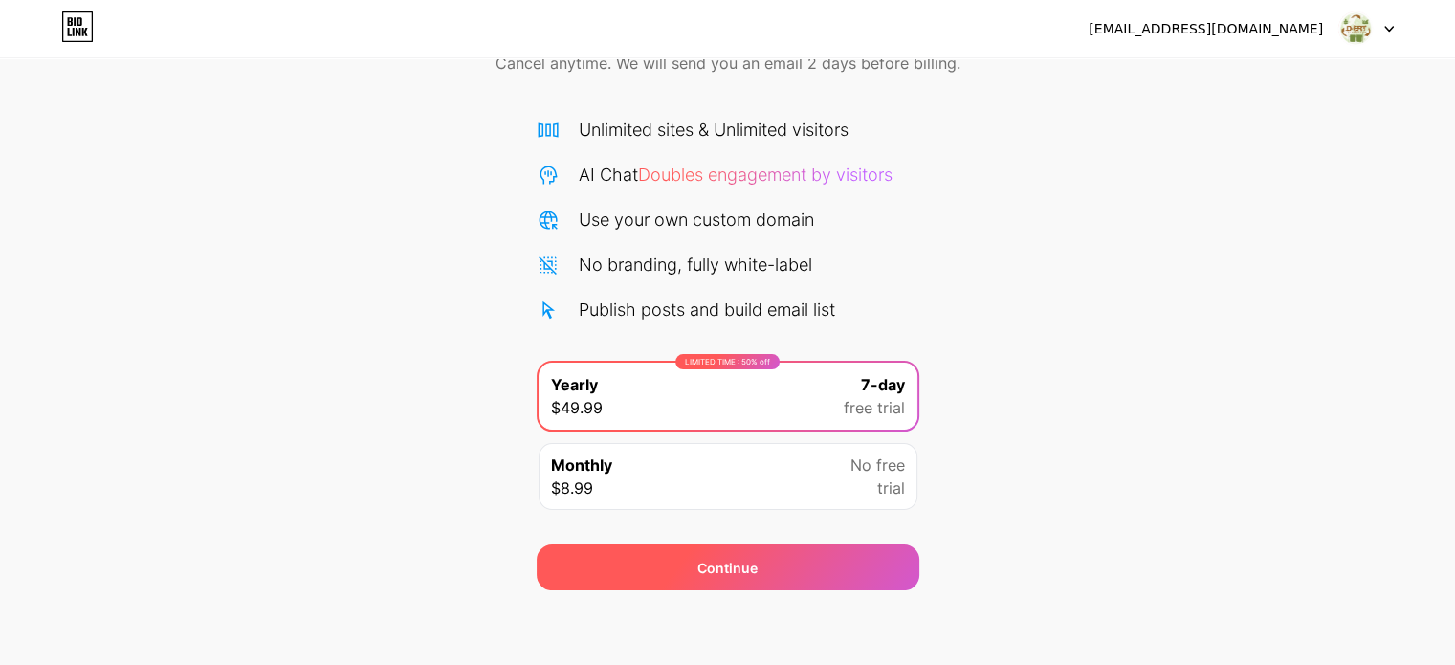
click at [723, 550] on div "Continue" at bounding box center [728, 567] width 383 height 46
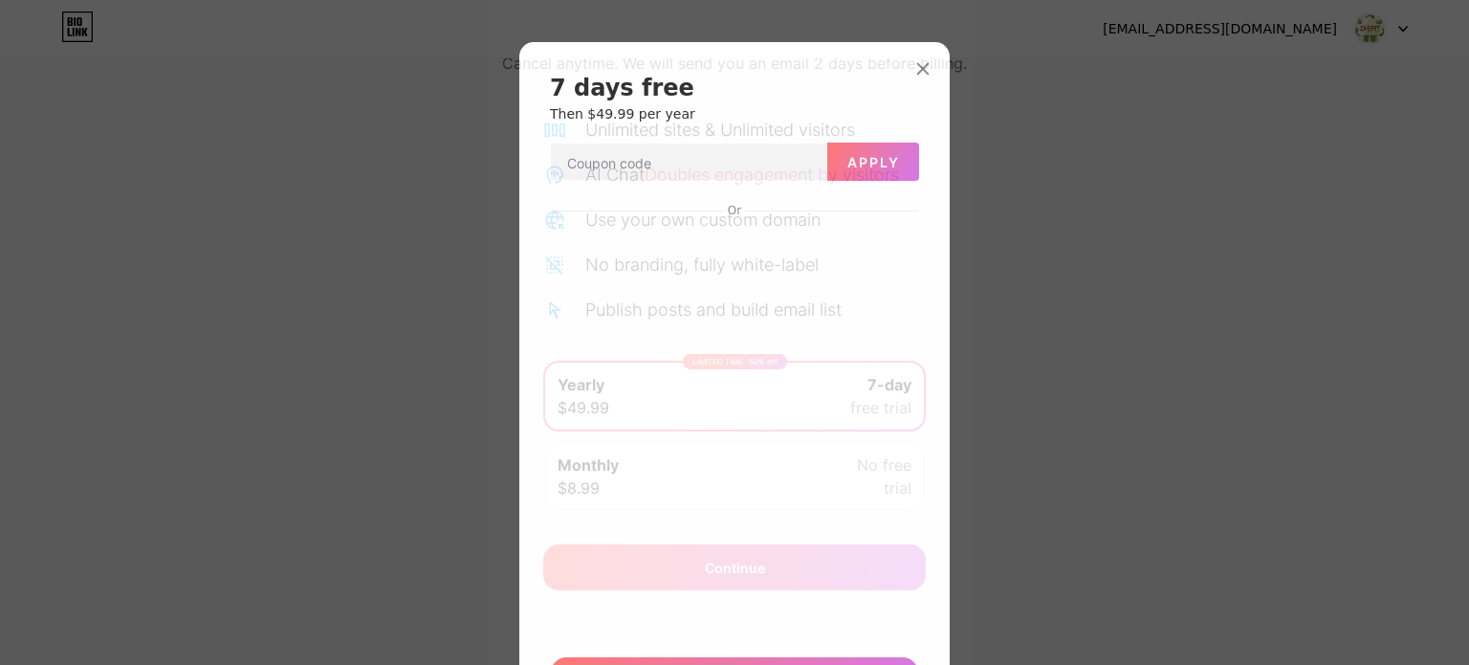
click at [995, 448] on div at bounding box center [734, 332] width 1469 height 665
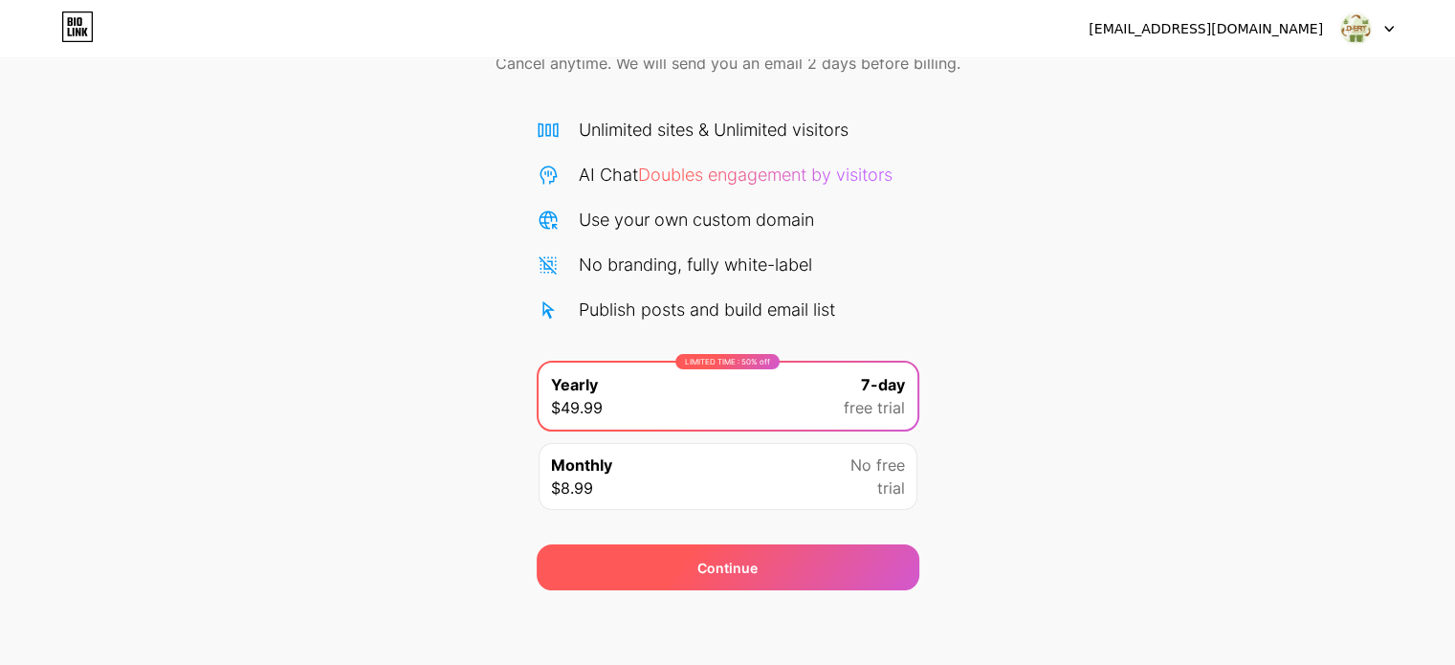
click at [704, 581] on div "Continue" at bounding box center [728, 567] width 383 height 46
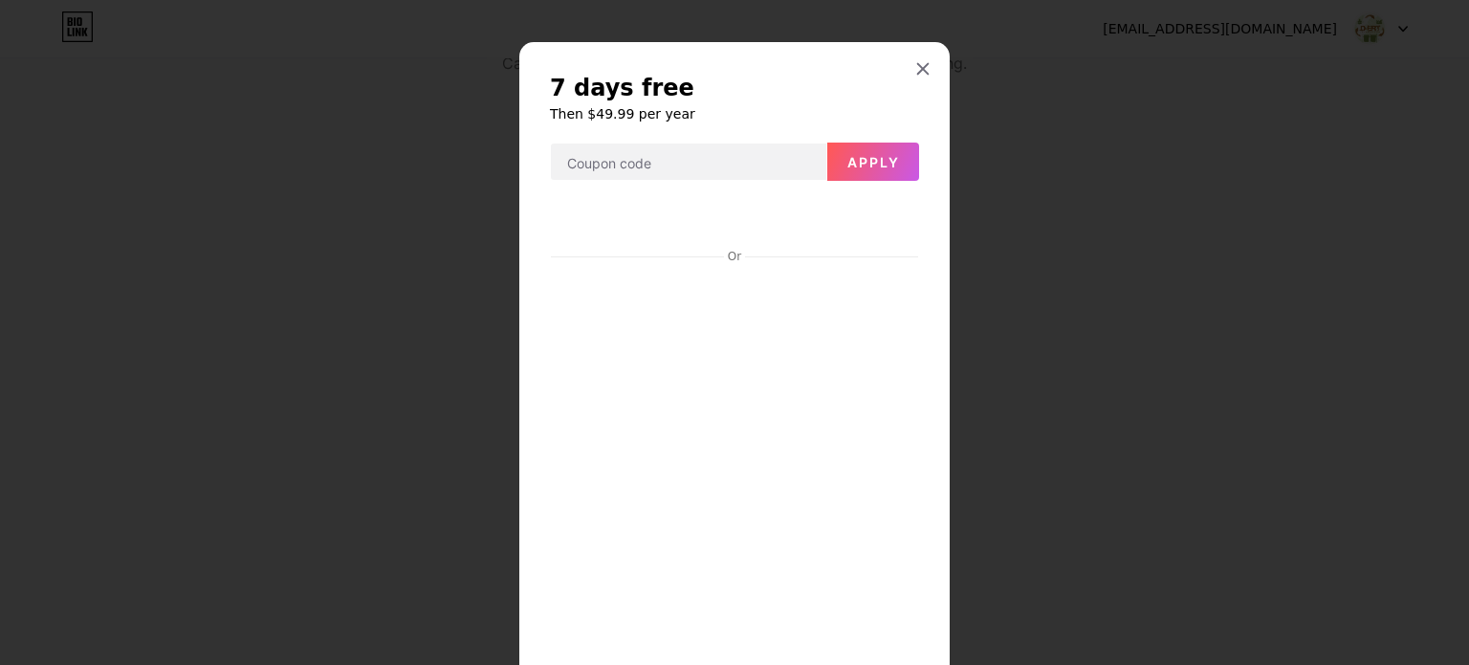
scroll to position [461, 0]
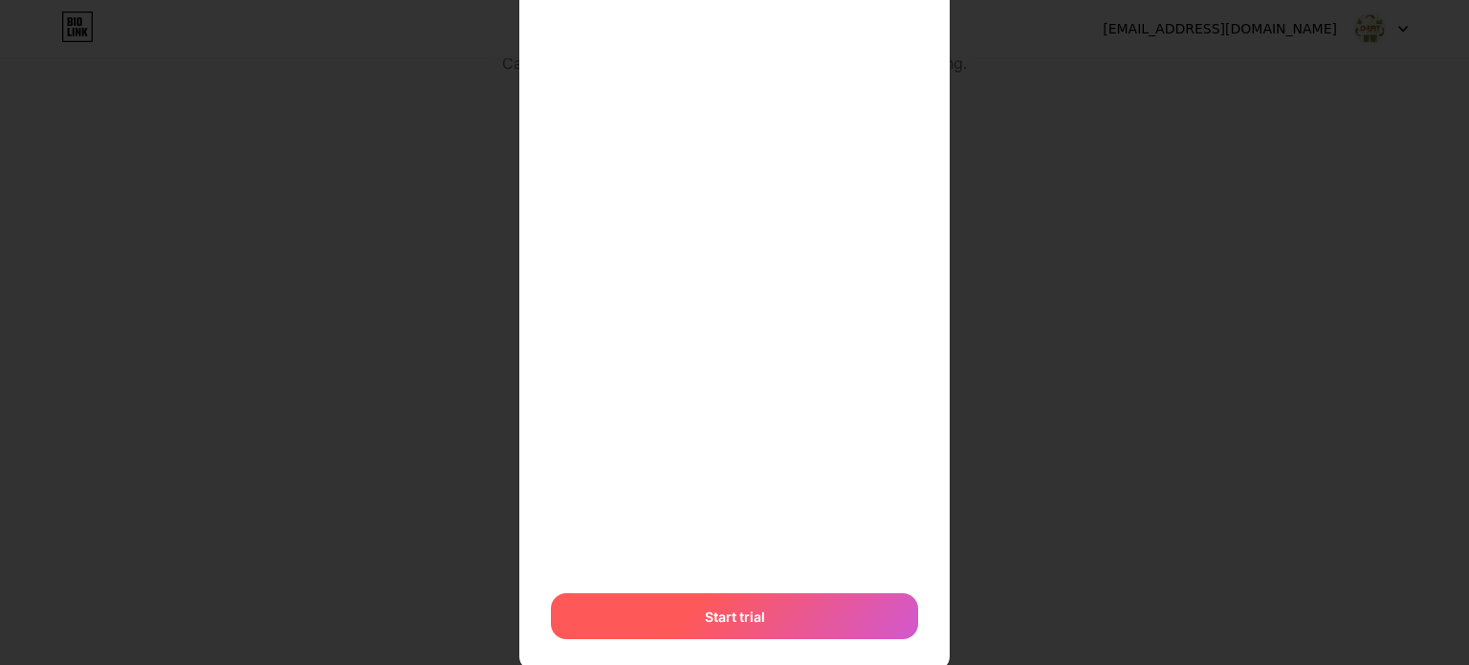
click at [755, 606] on span "Start trial" at bounding box center [735, 616] width 60 height 20
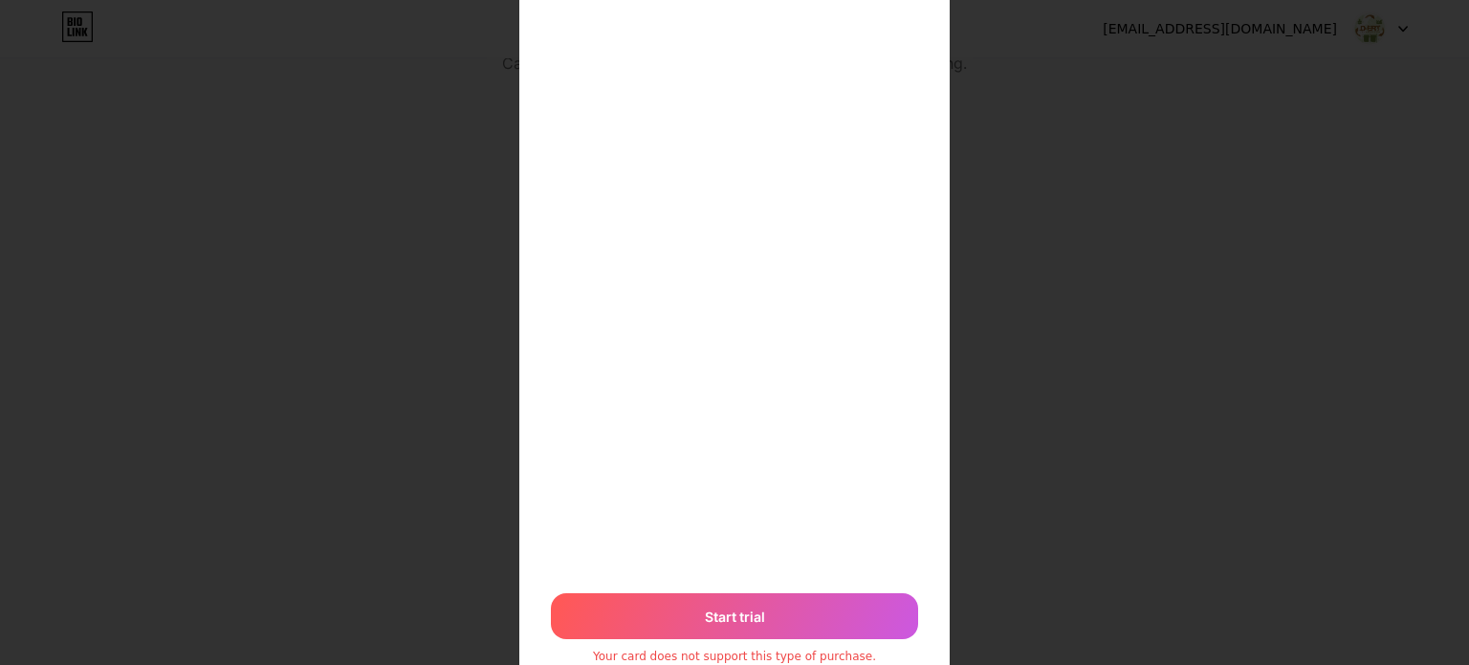
click at [1015, 569] on div "7 days free Then $49.99 per year Apply Or Start trial Your card does not suppor…" at bounding box center [734, 138] width 1469 height 1199
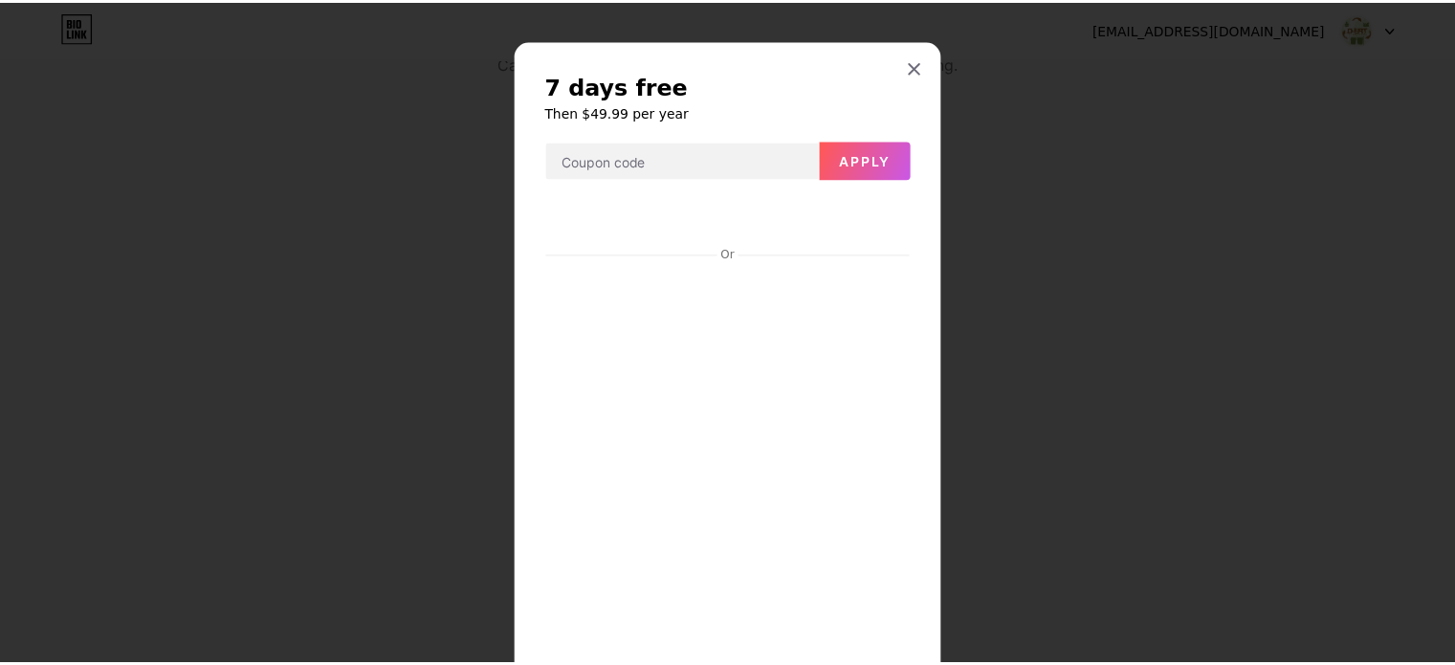
scroll to position [0, 0]
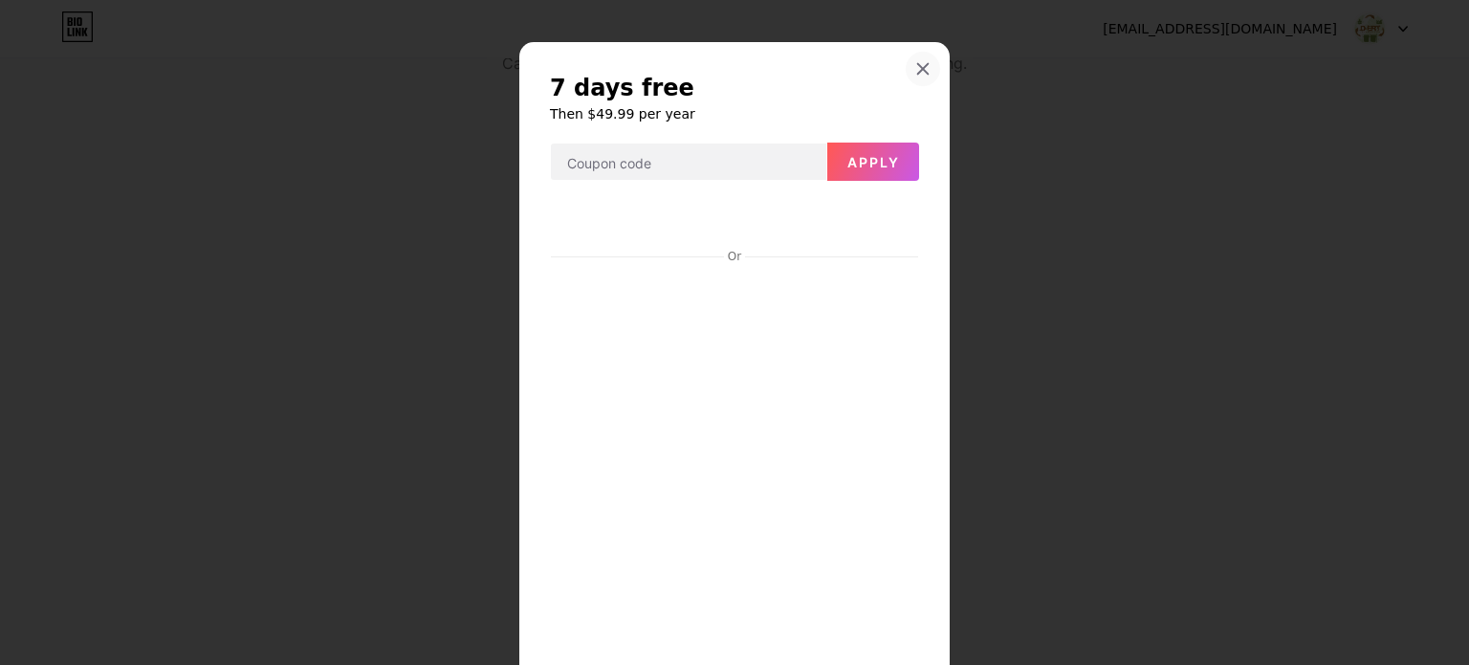
click at [916, 60] on div at bounding box center [923, 69] width 34 height 34
